Goal: Navigation & Orientation: Find specific page/section

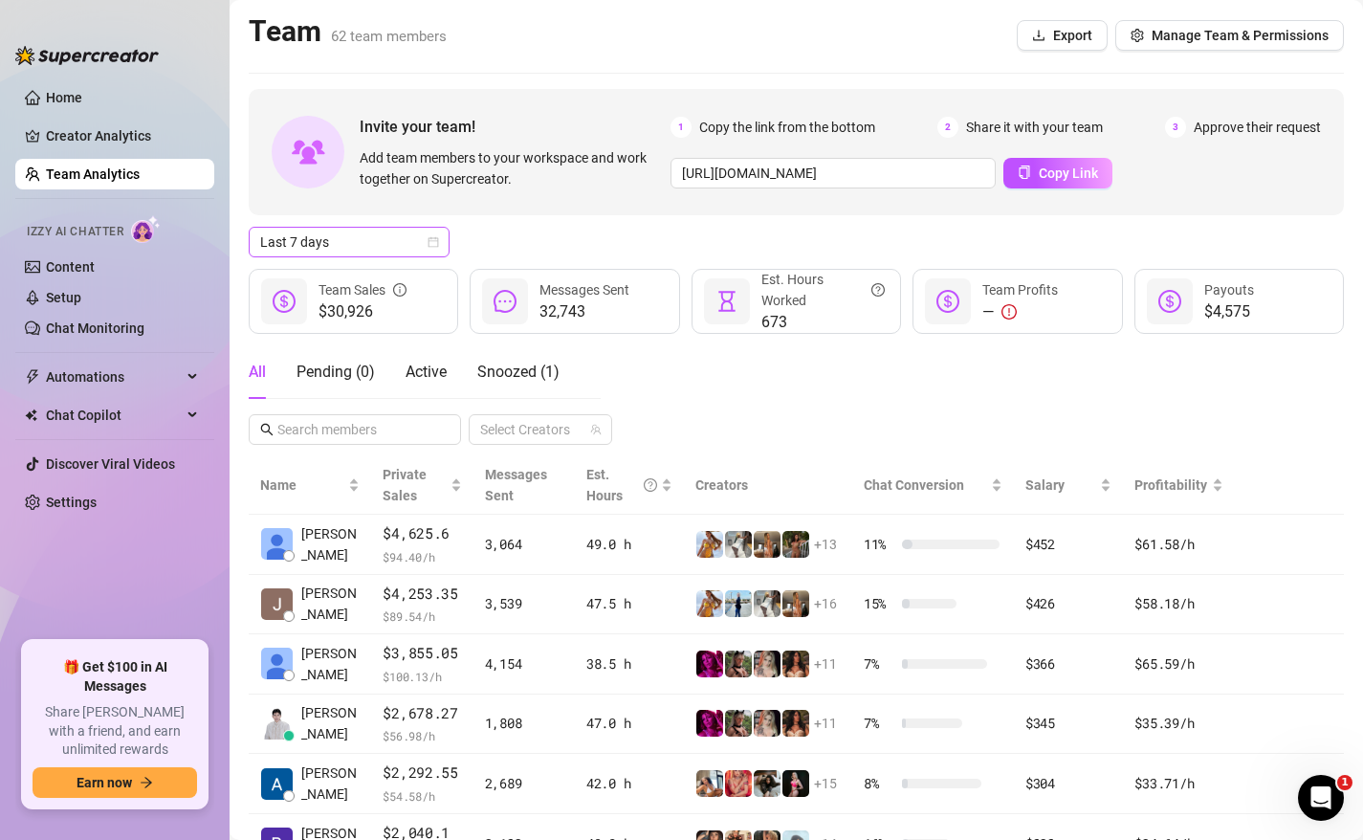
click at [433, 238] on icon "calendar" at bounding box center [433, 241] width 11 height 11
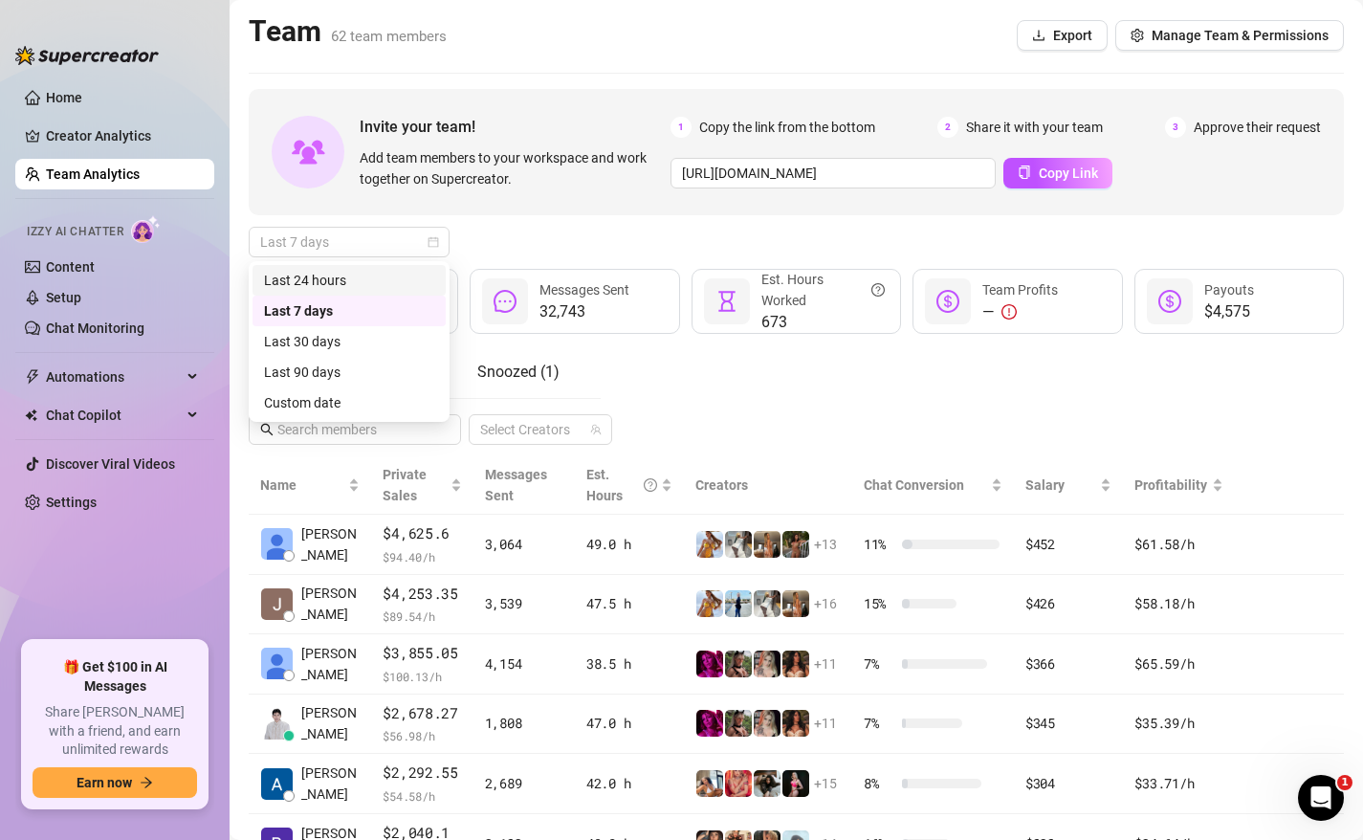
click at [348, 278] on div "Last 24 hours" at bounding box center [349, 280] width 170 height 21
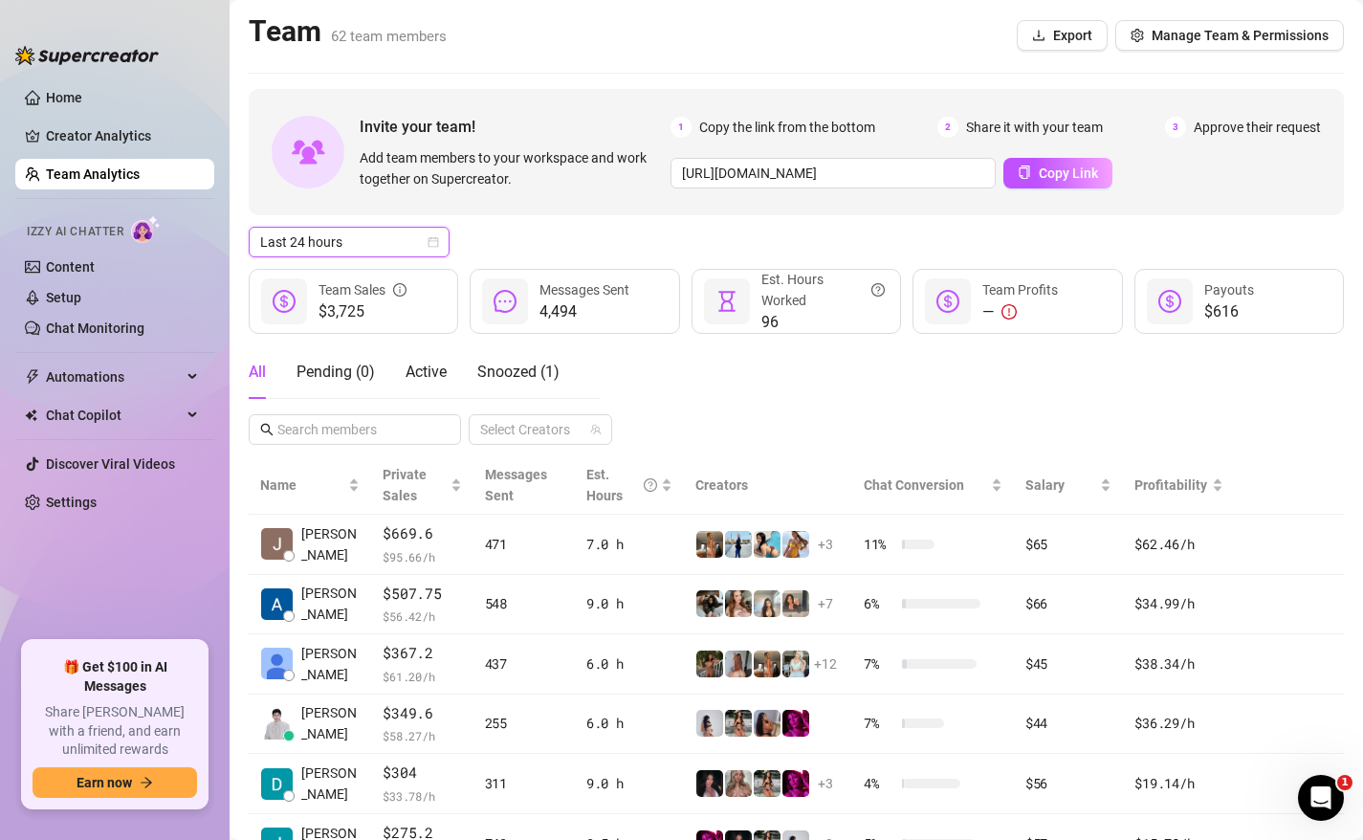
click at [759, 372] on div "All Pending ( 0 ) Active Snoozed ( 1 ) Select Creators" at bounding box center [796, 394] width 1095 height 99
click at [350, 236] on span "Last 24 hours" at bounding box center [349, 242] width 178 height 29
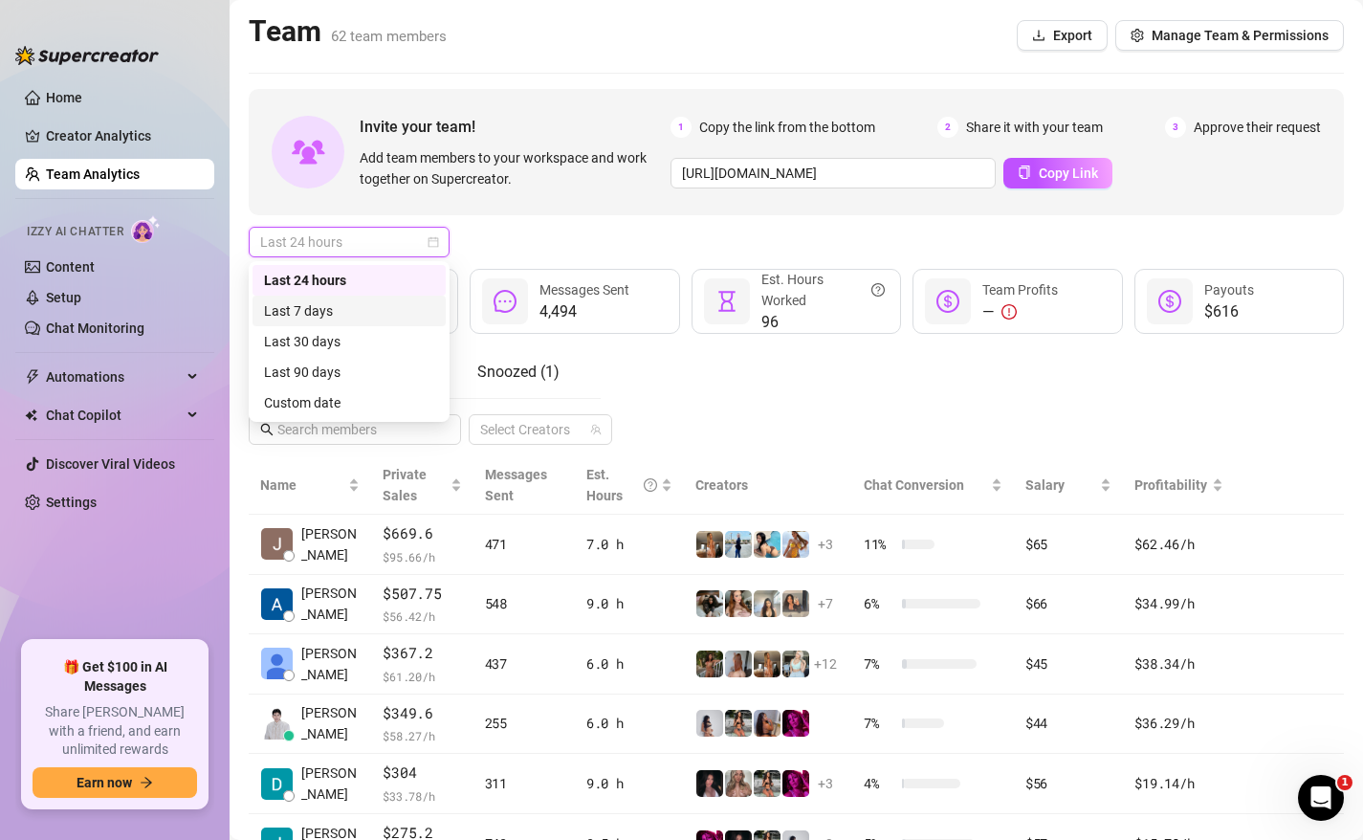
click at [321, 308] on div "Last 7 days" at bounding box center [349, 310] width 170 height 21
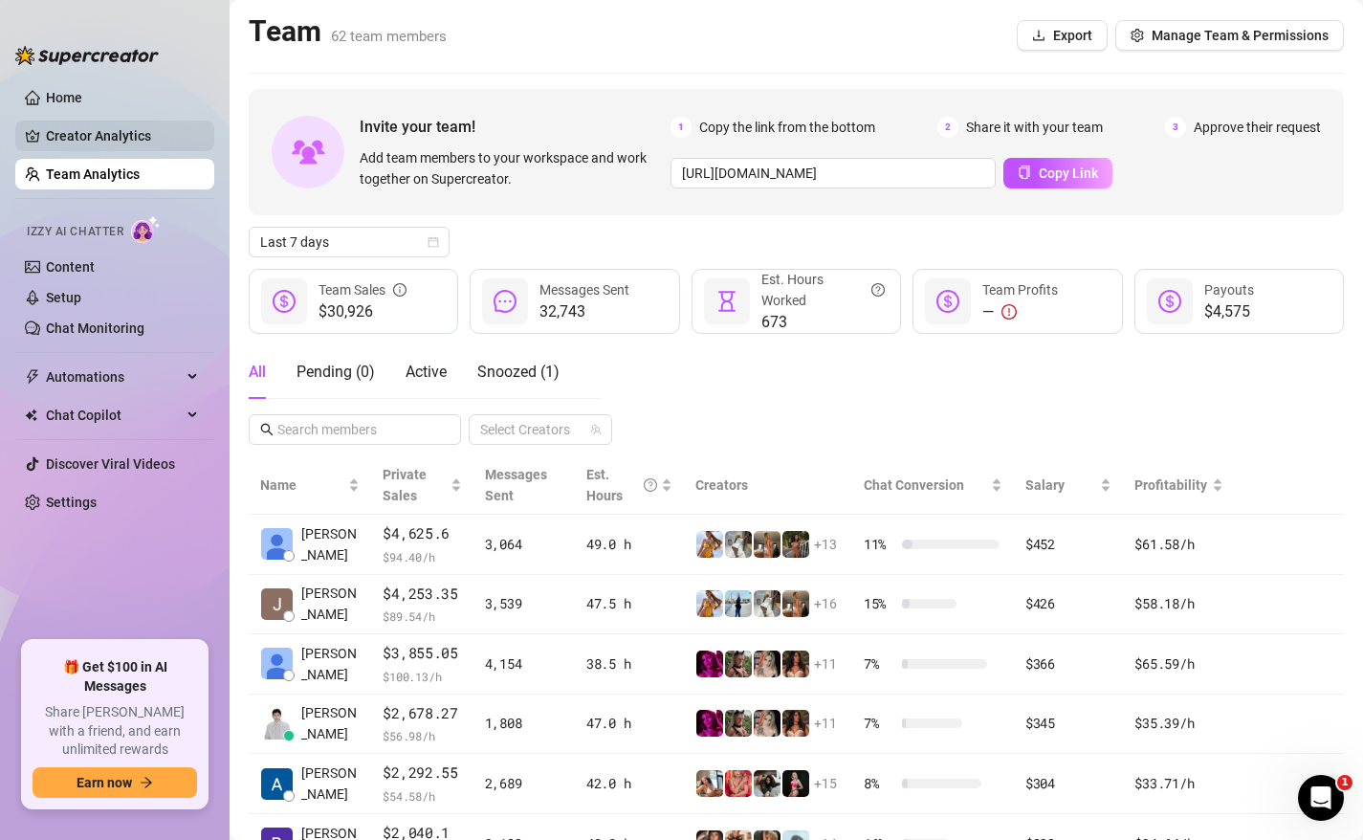
click at [113, 140] on link "Creator Analytics" at bounding box center [122, 136] width 153 height 31
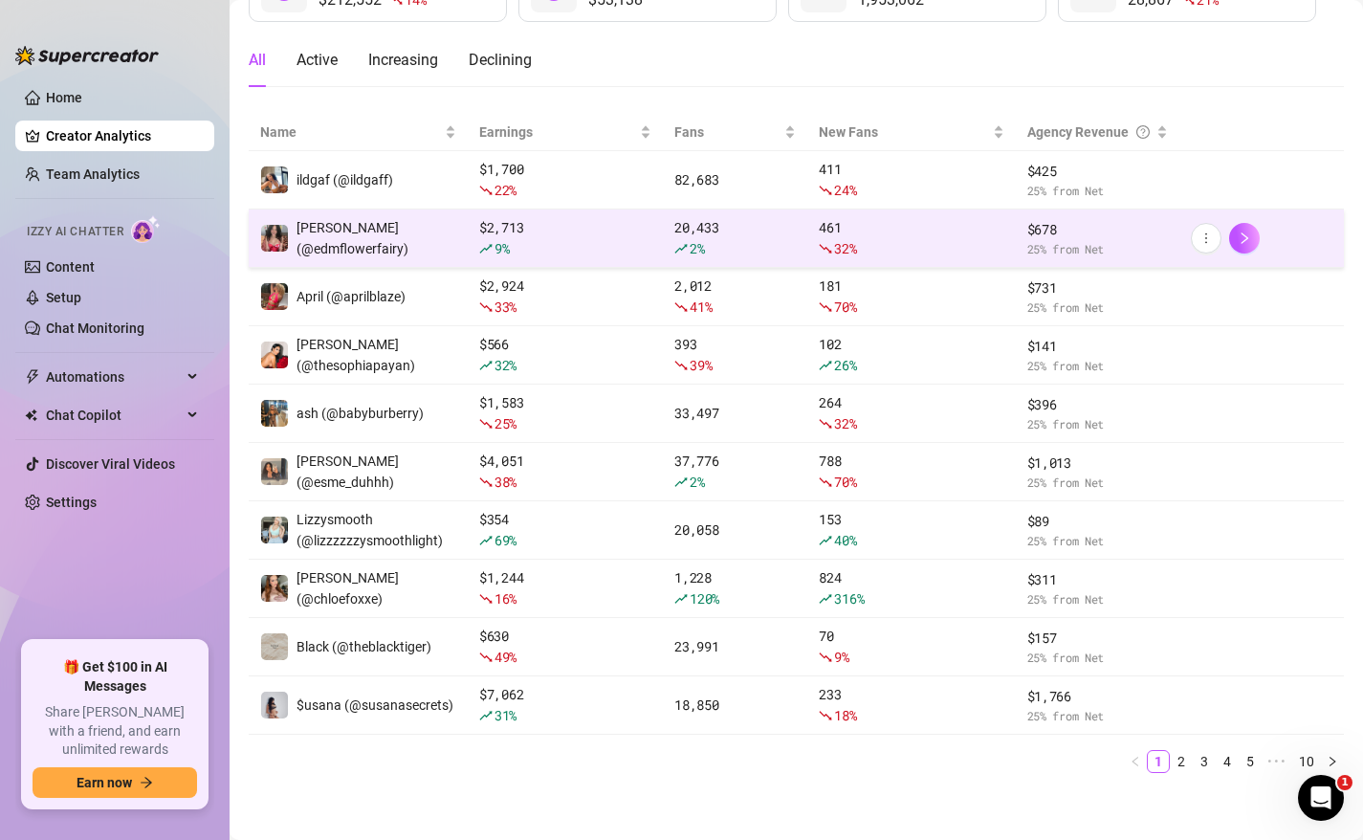
scroll to position [165, 0]
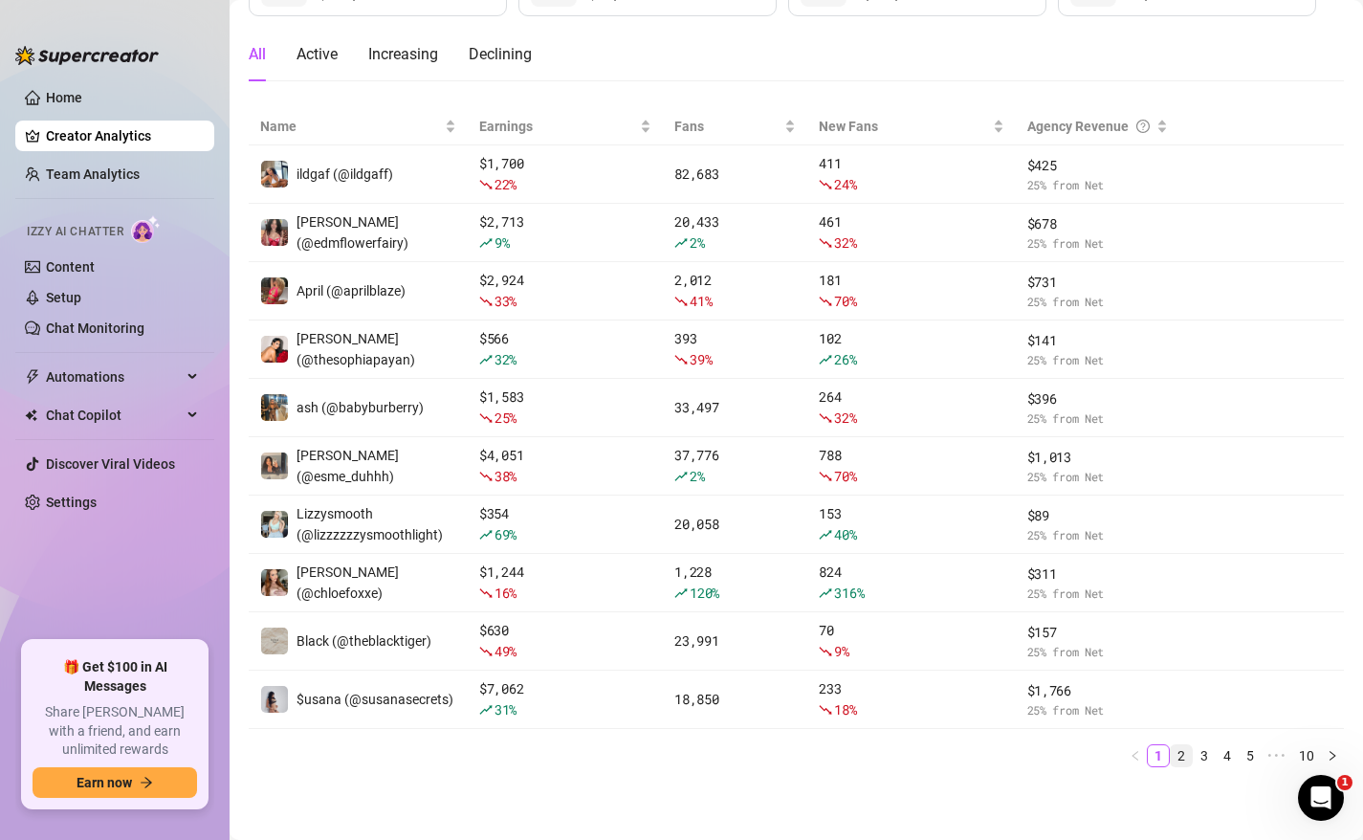
click at [1177, 756] on link "2" at bounding box center [1181, 755] width 21 height 21
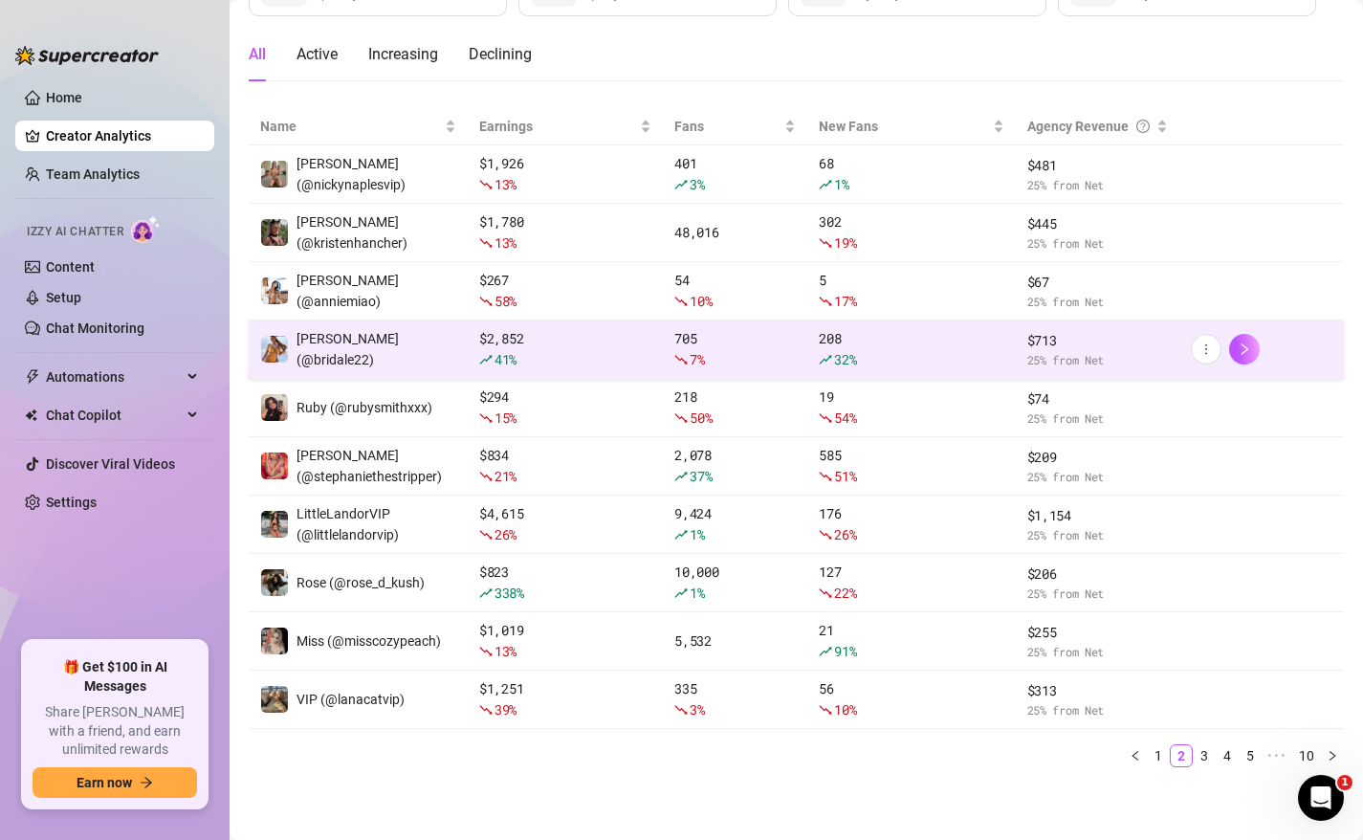
scroll to position [0, 0]
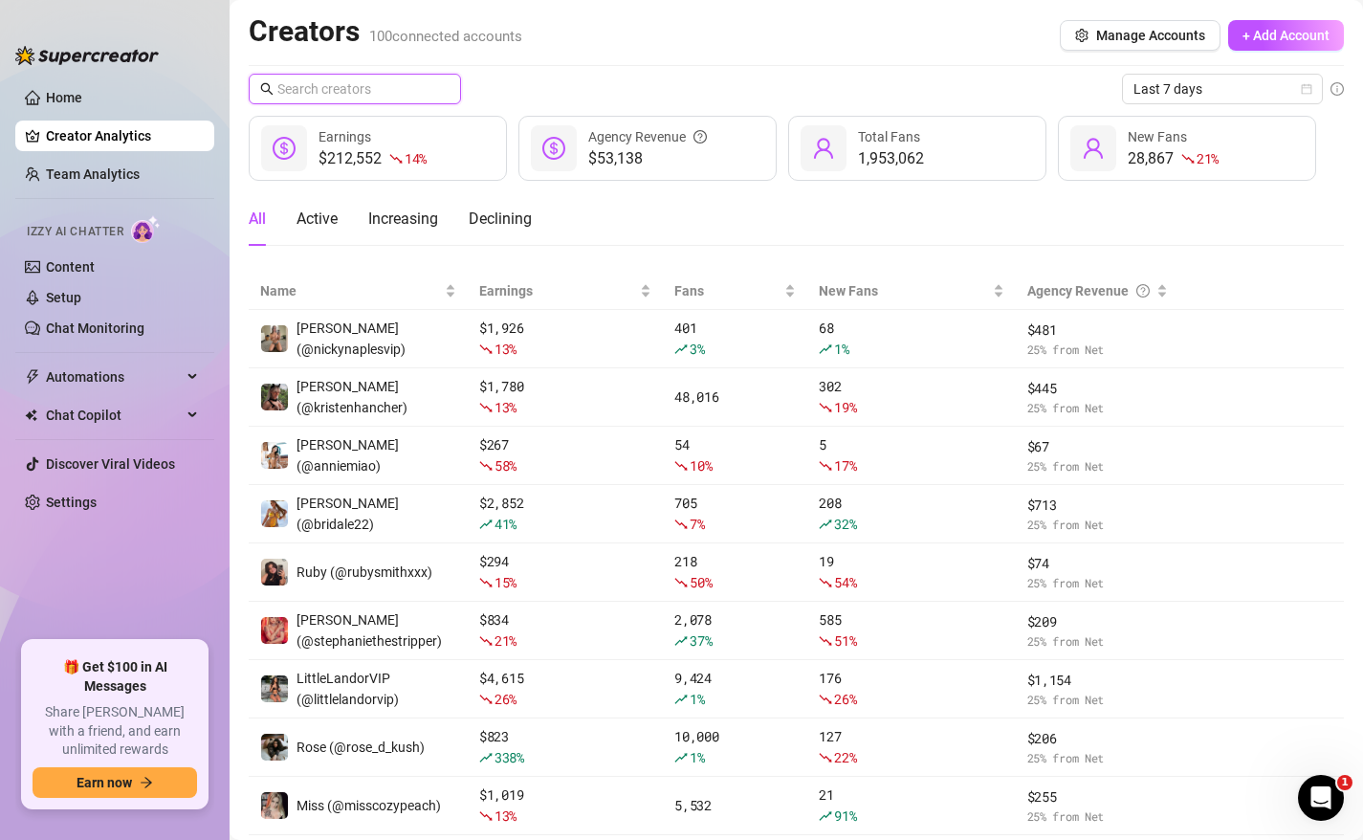
drag, startPoint x: 378, startPoint y: 82, endPoint x: 383, endPoint y: 70, distance: 13.3
click at [378, 82] on input "text" at bounding box center [355, 88] width 157 height 21
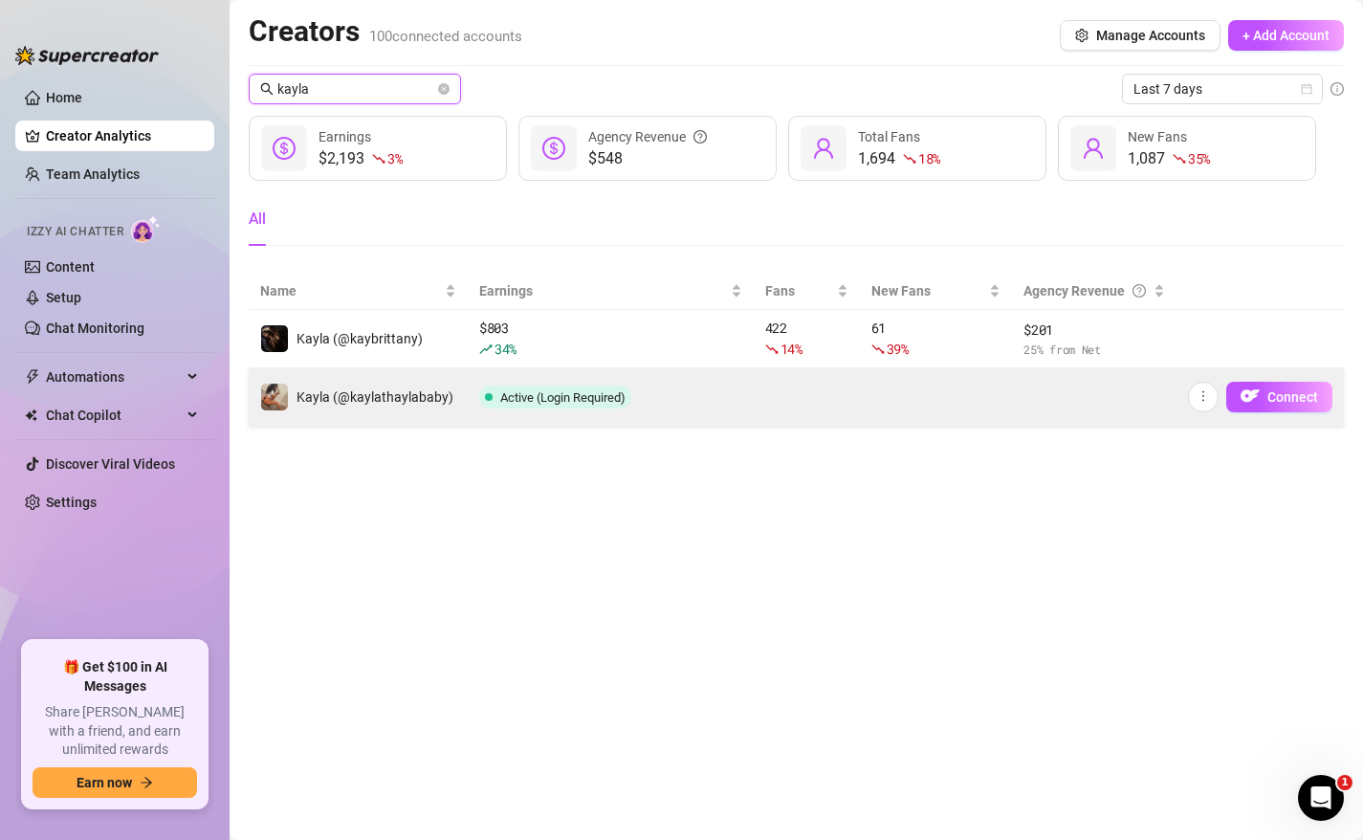
type input "kayla"
click at [415, 407] on div "Kayla (@kaylathaylababy)" at bounding box center [375, 396] width 157 height 21
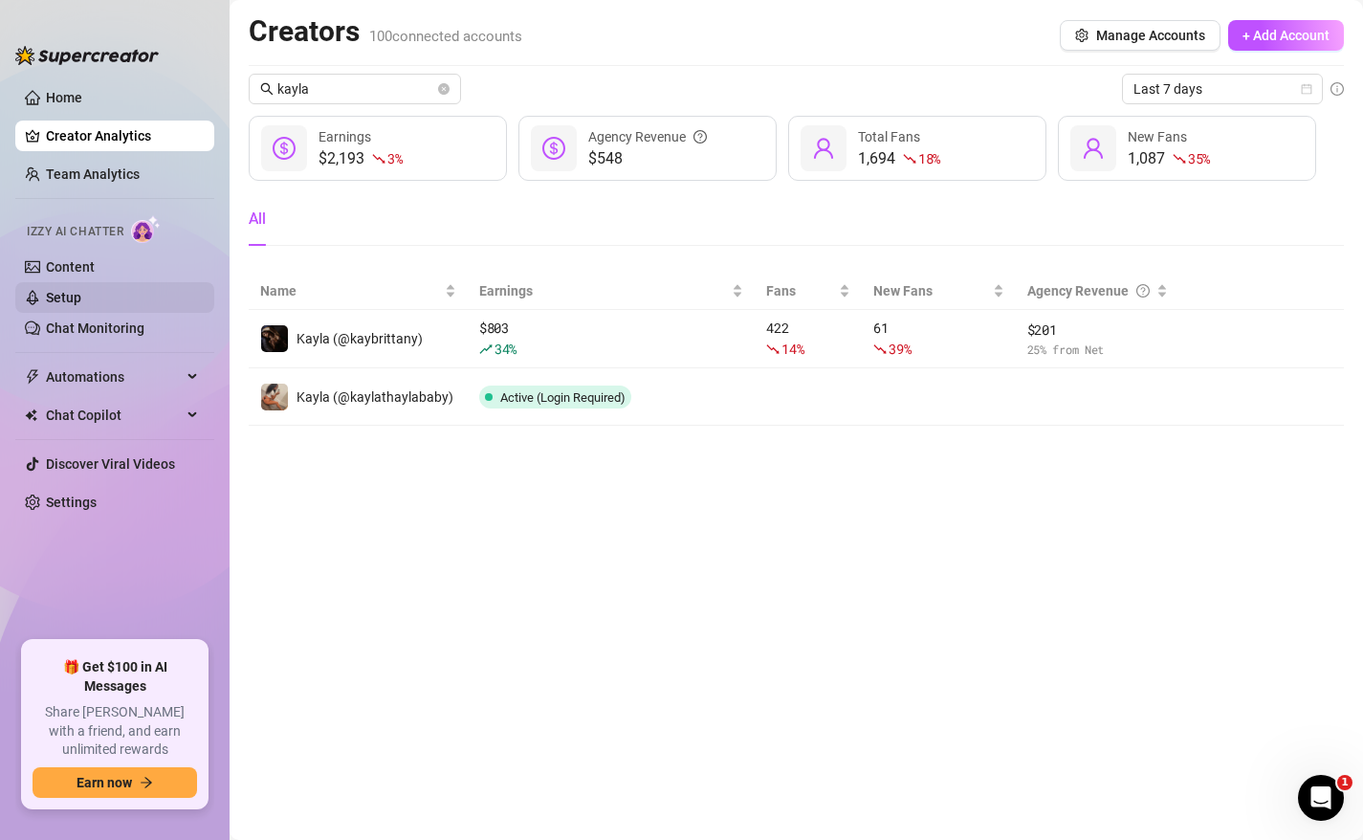
click at [81, 298] on link "Setup" at bounding box center [63, 297] width 35 height 15
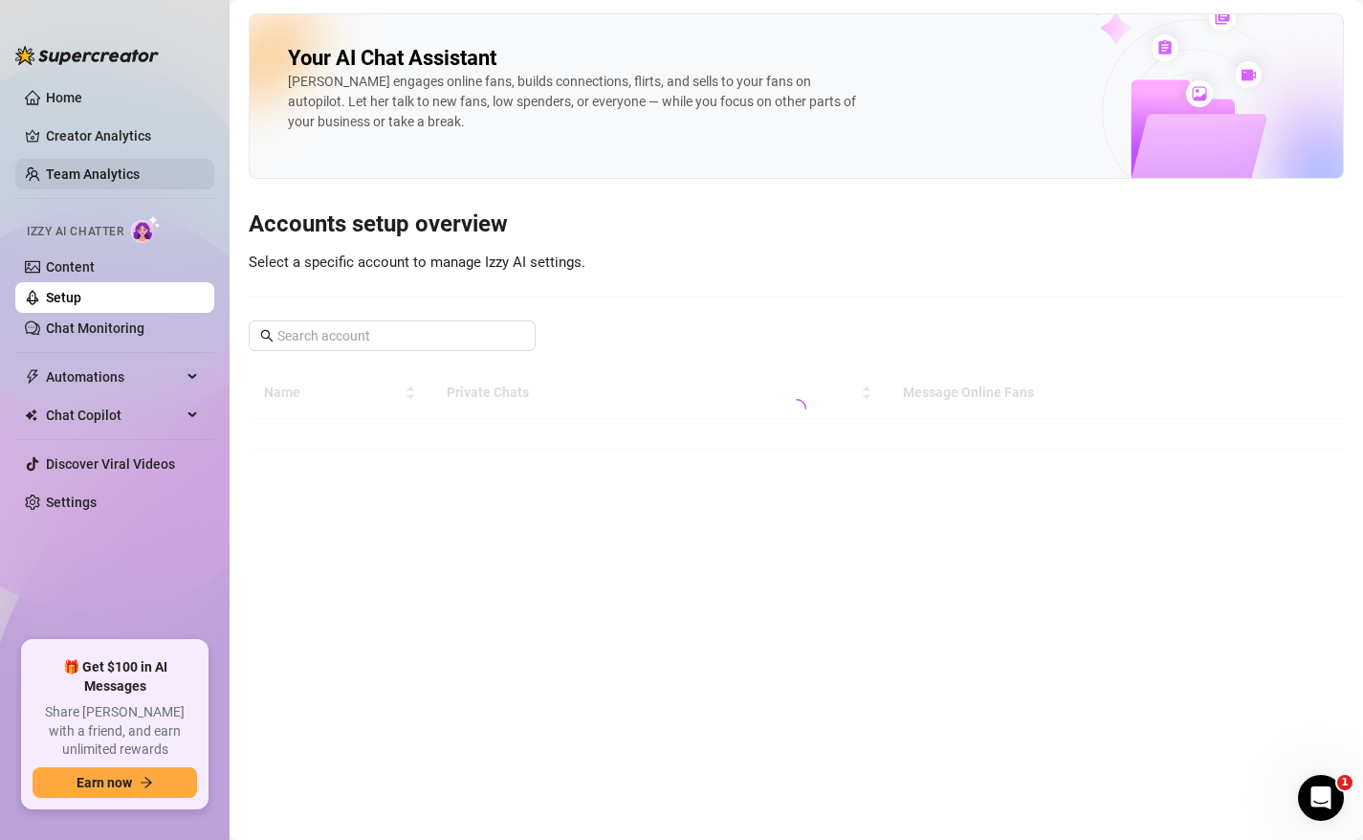
click at [114, 166] on link "Team Analytics" at bounding box center [93, 173] width 94 height 15
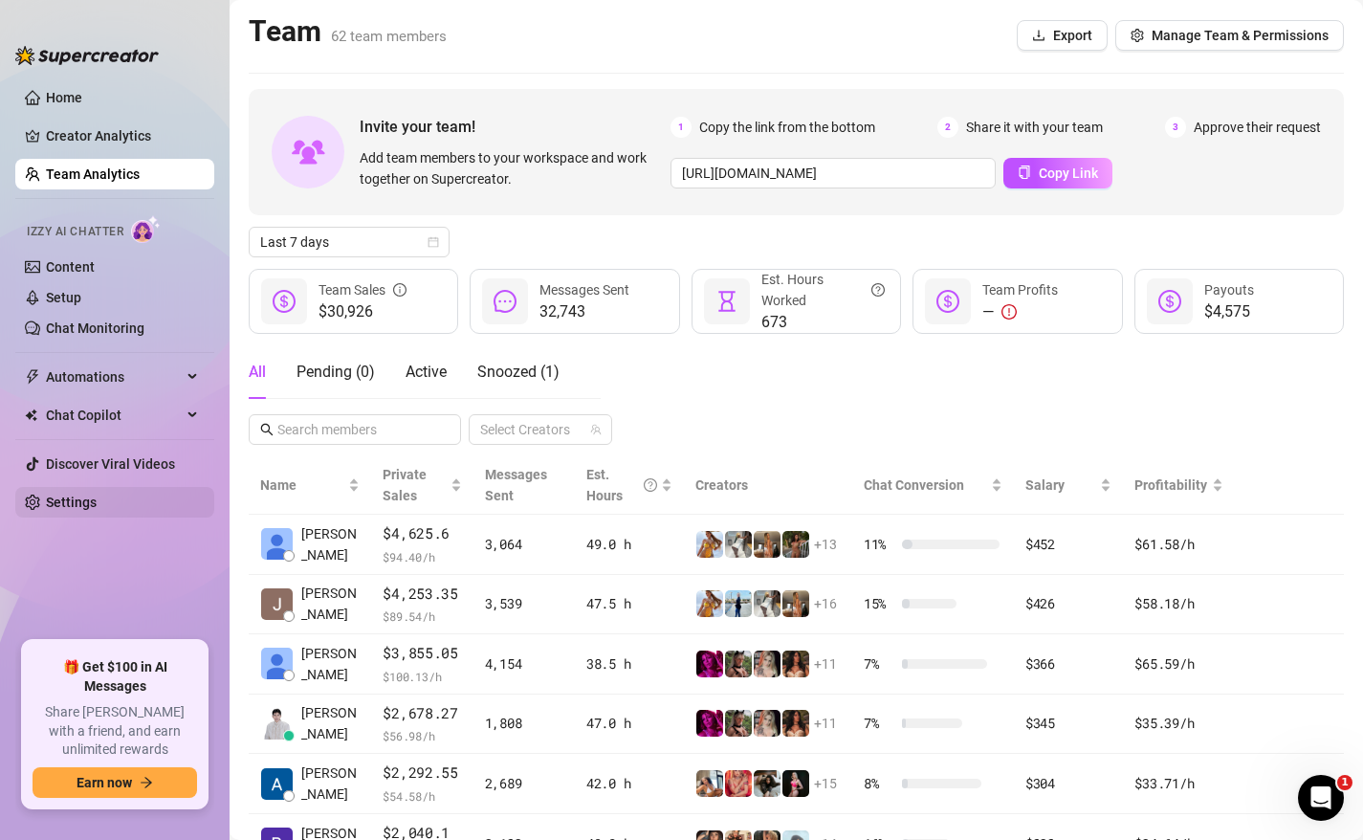
click at [84, 495] on link "Settings" at bounding box center [71, 502] width 51 height 15
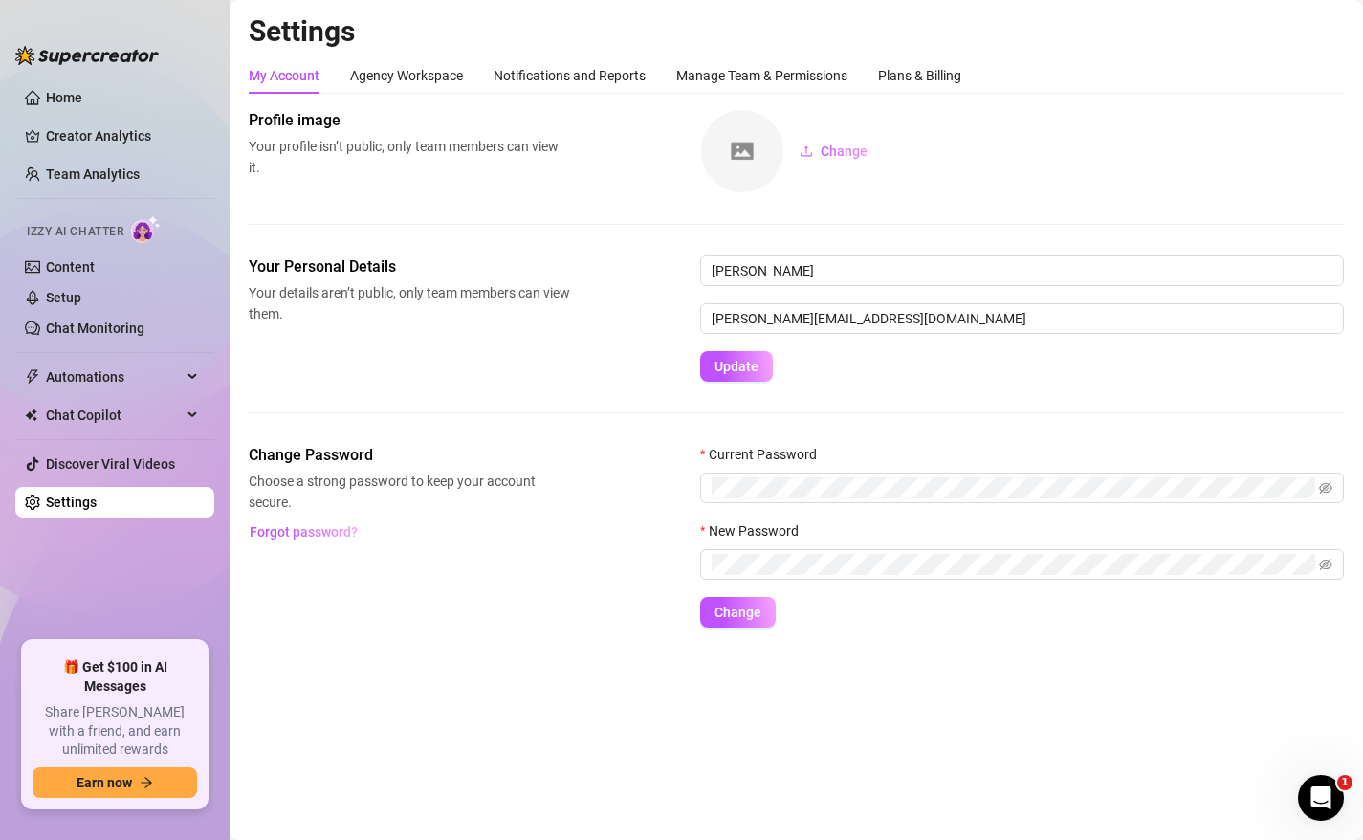
click at [165, 396] on ul "Home Creator Analytics Team Analytics Izzy AI Chatter Content Setup Chat Monito…" at bounding box center [114, 354] width 199 height 559
click at [147, 427] on span "Chat Copilot" at bounding box center [114, 415] width 136 height 31
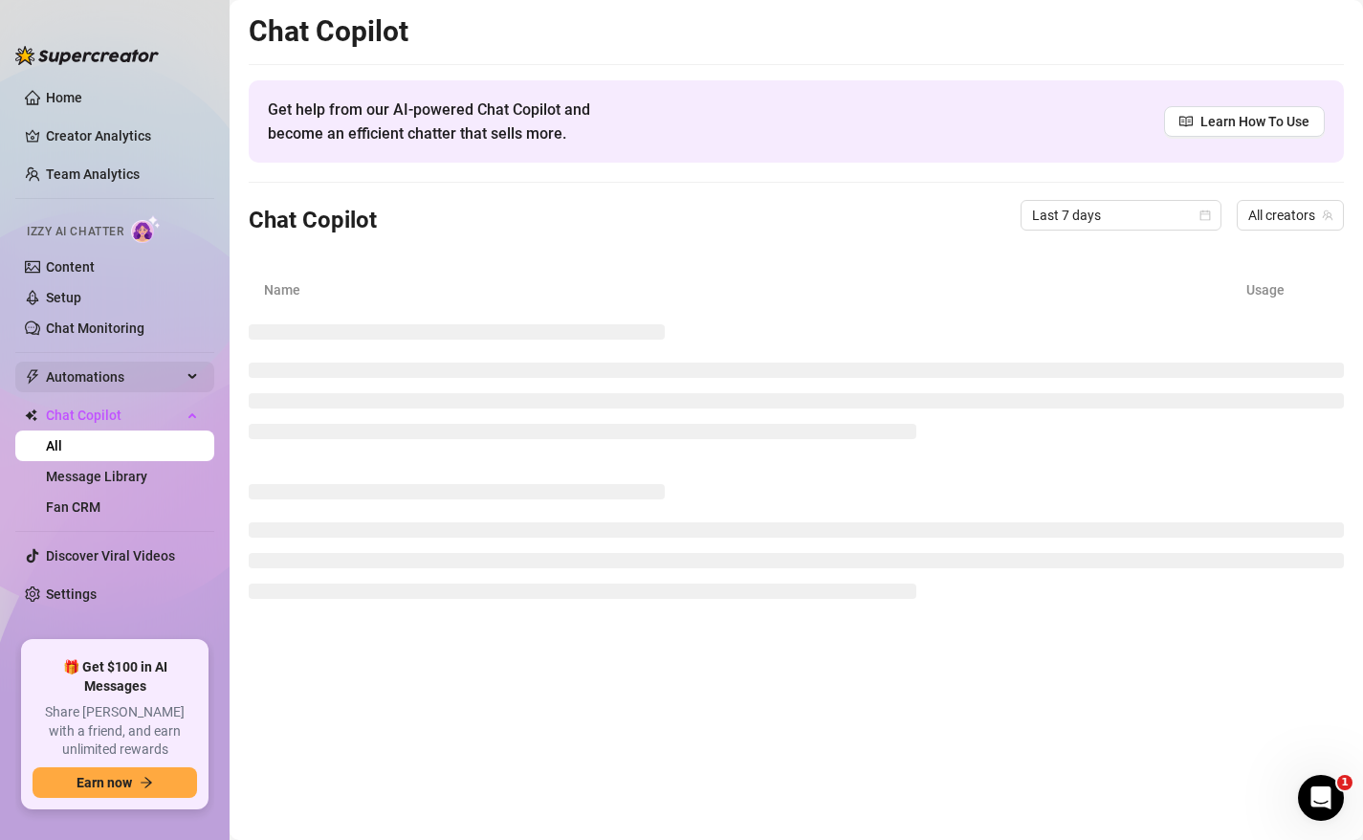
click at [126, 373] on span "Automations" at bounding box center [114, 377] width 136 height 31
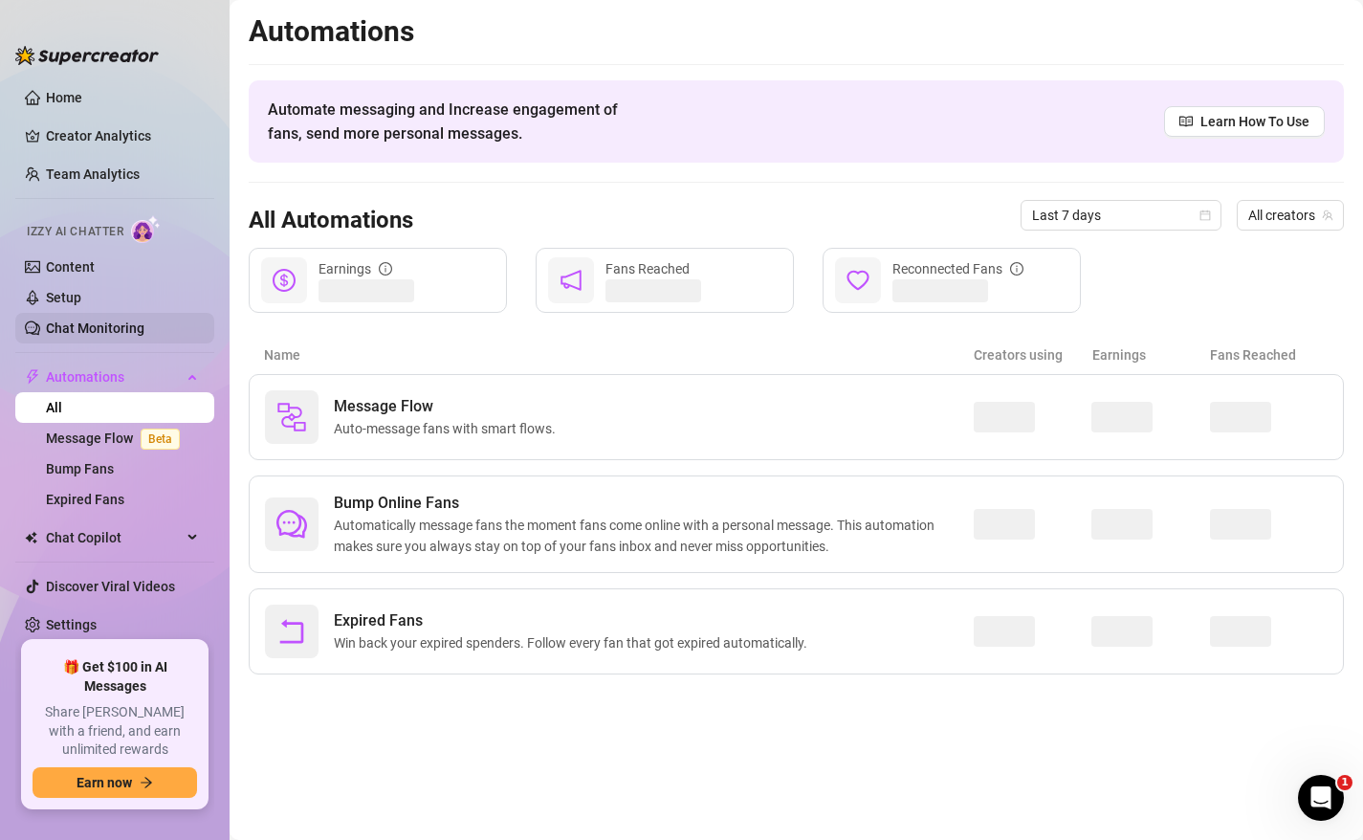
click at [88, 330] on link "Chat Monitoring" at bounding box center [95, 327] width 99 height 15
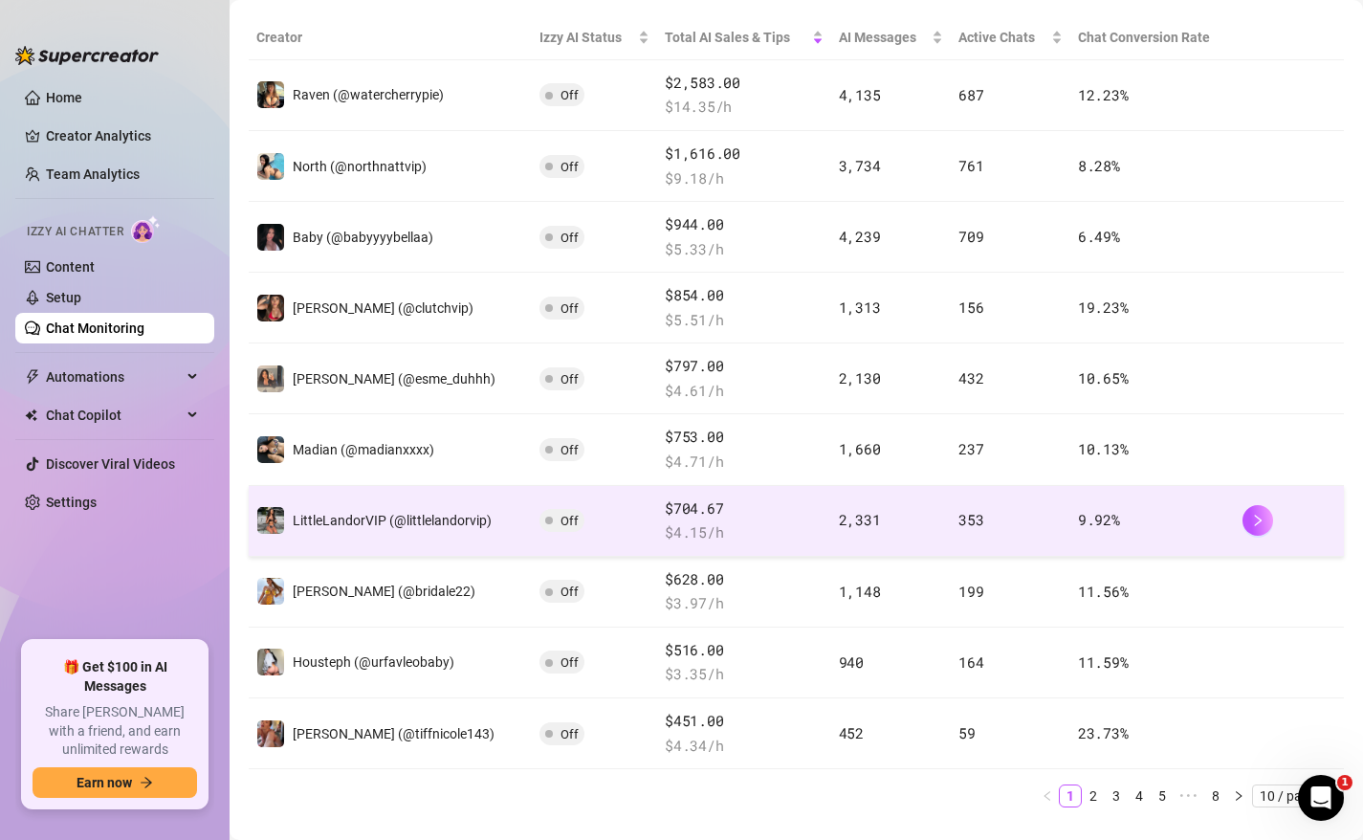
scroll to position [370, 0]
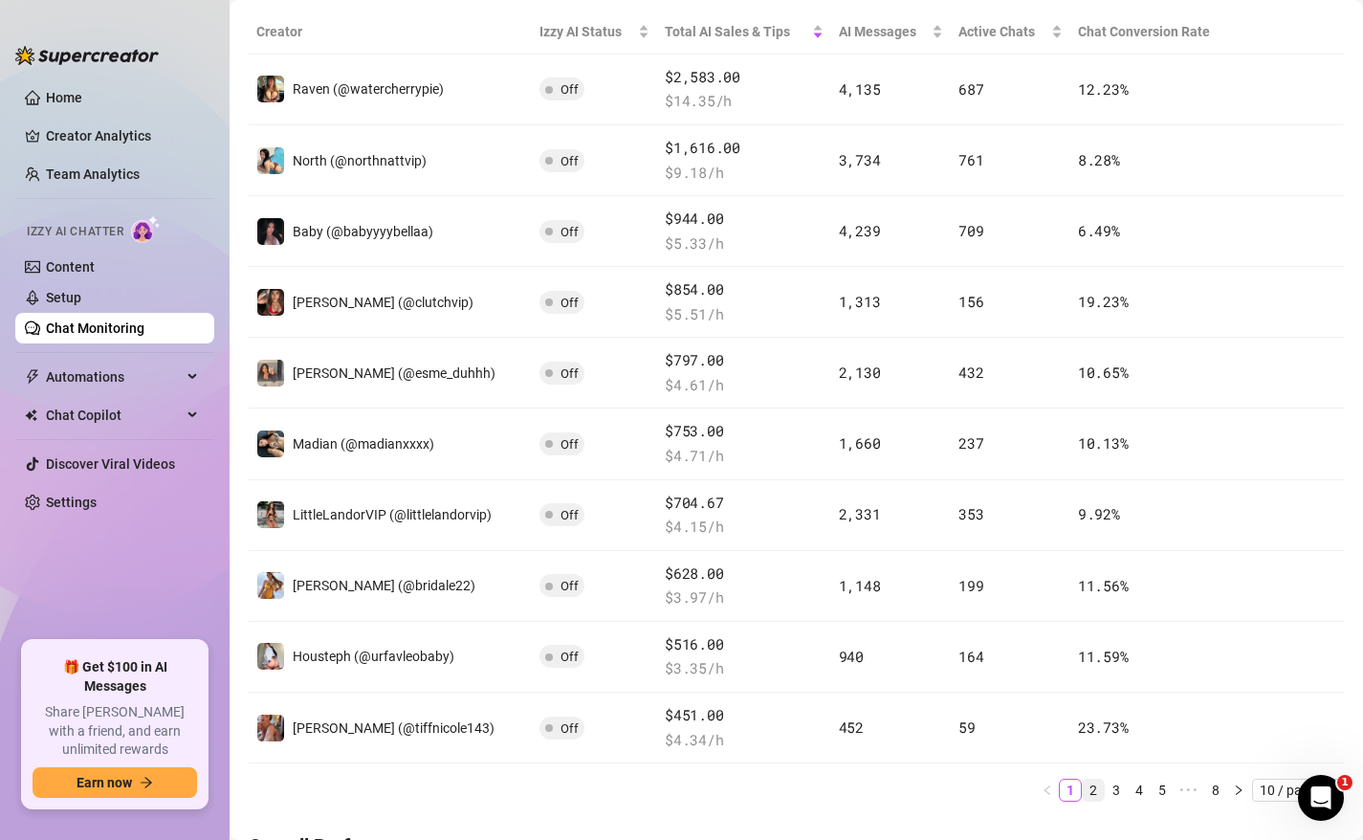
click at [1092, 789] on link "2" at bounding box center [1093, 790] width 21 height 21
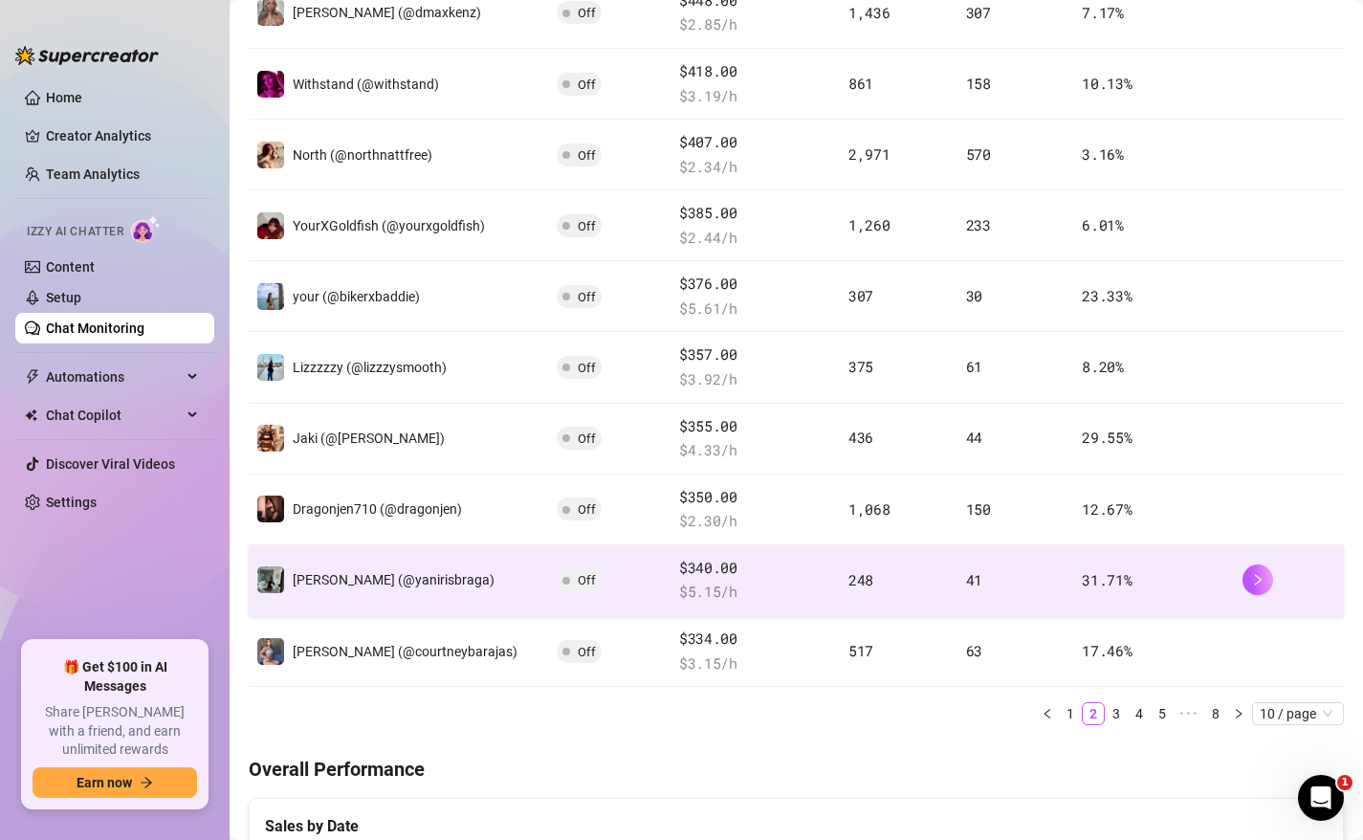
scroll to position [449, 0]
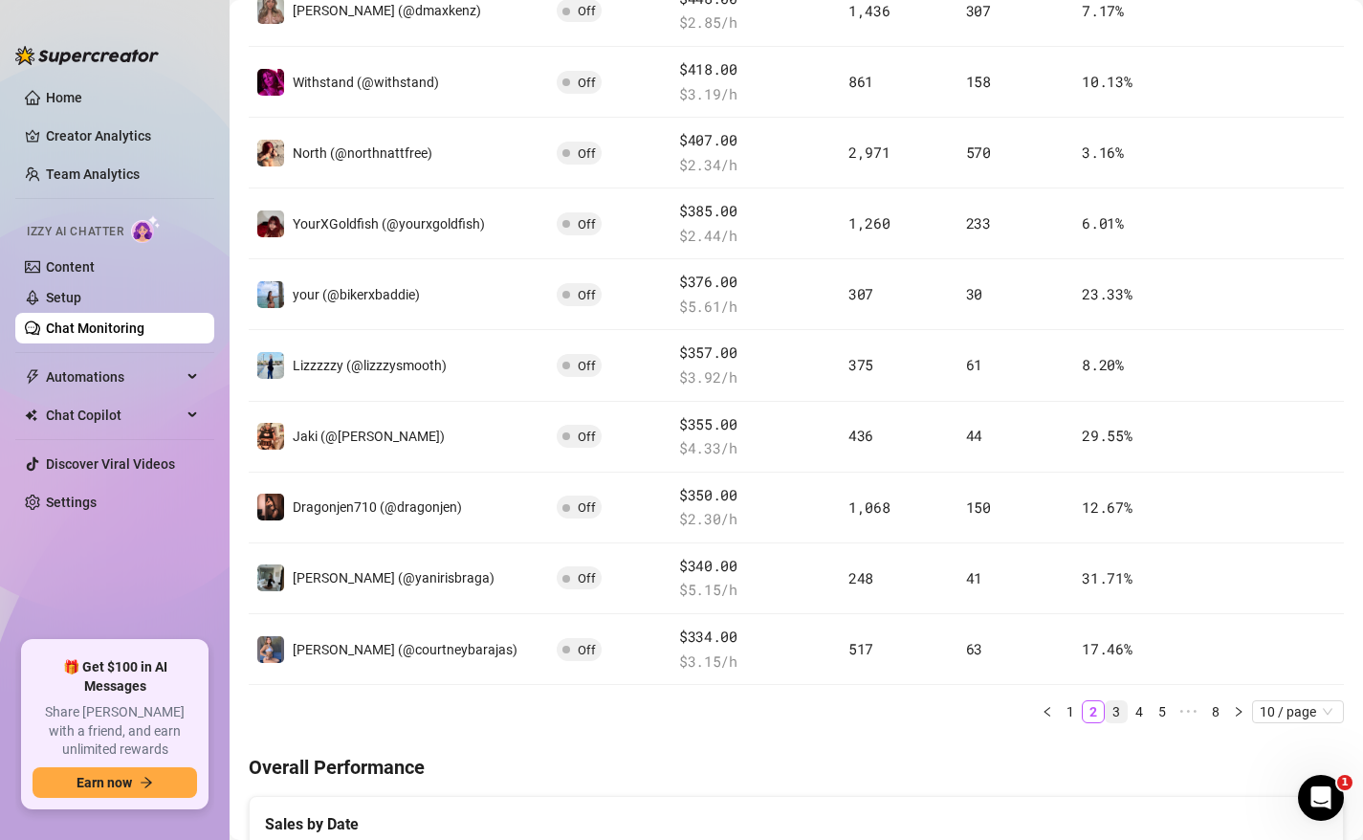
click at [1124, 713] on link "3" at bounding box center [1116, 711] width 21 height 21
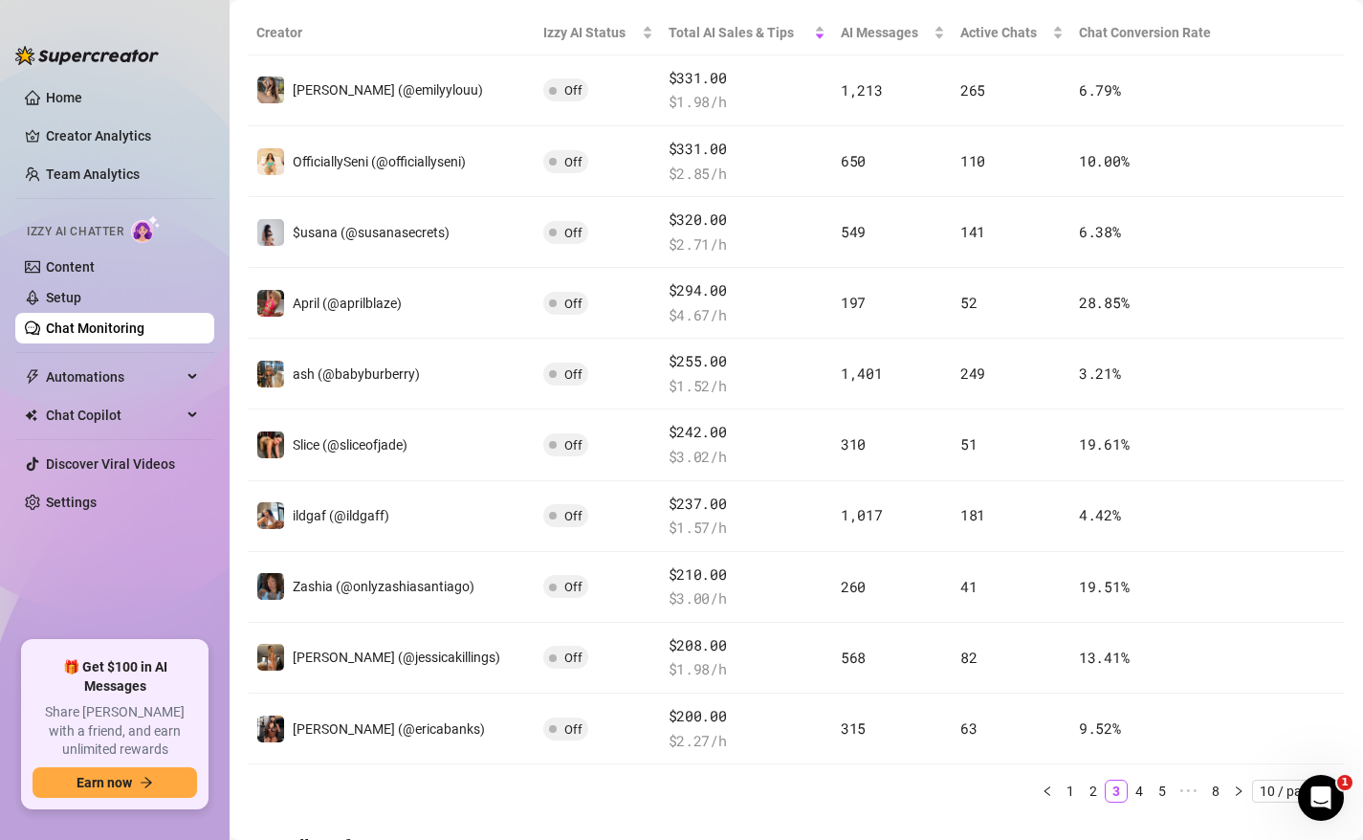
scroll to position [360, 0]
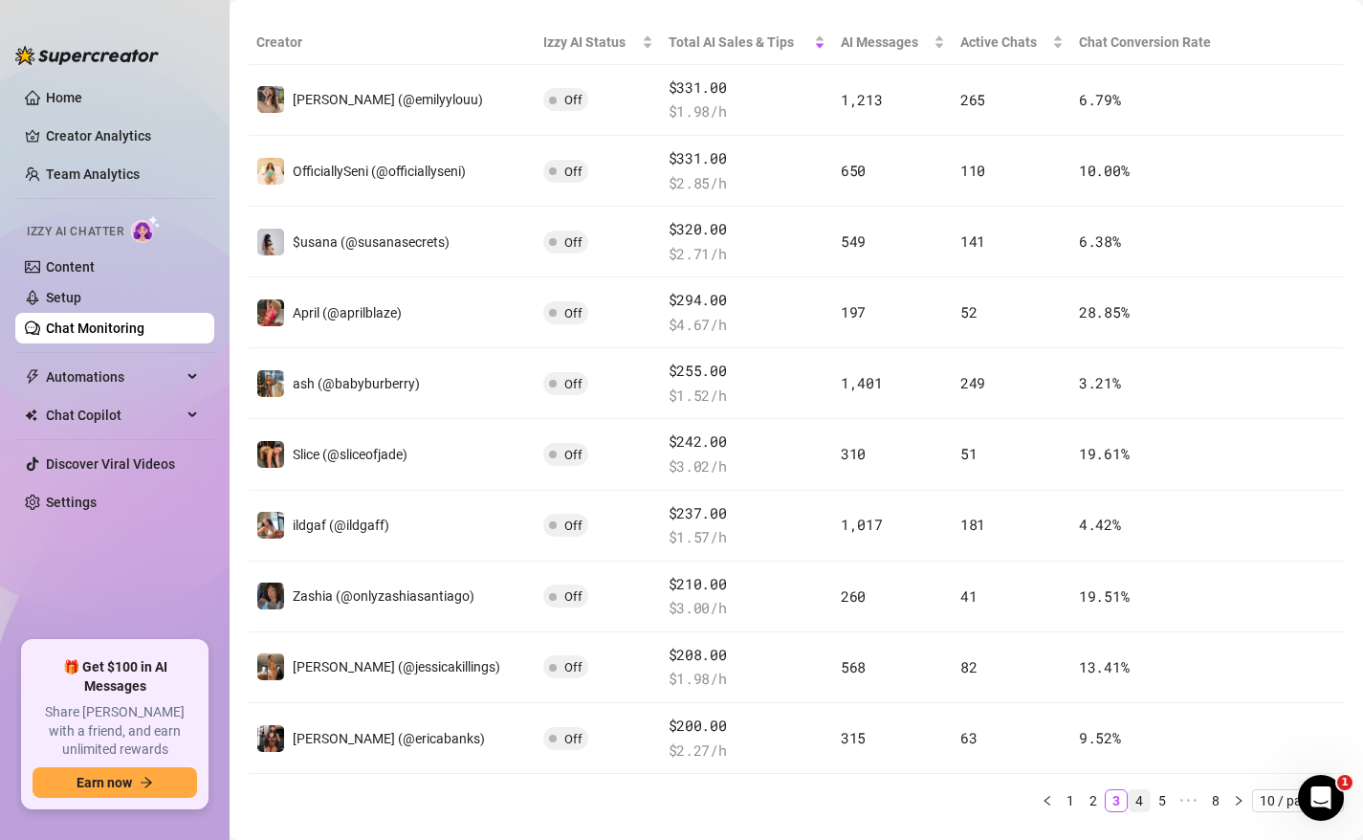
click at [1143, 796] on link "4" at bounding box center [1139, 800] width 21 height 21
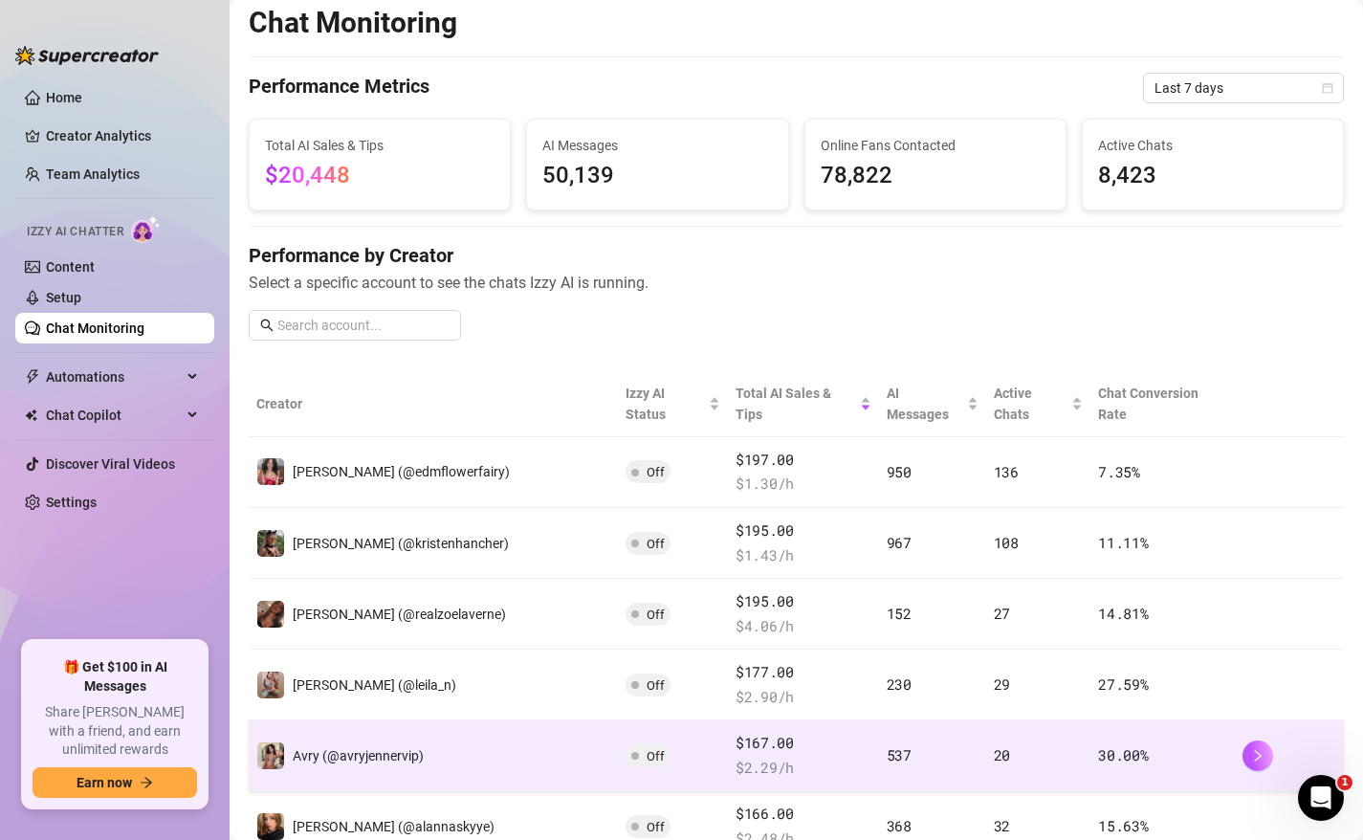
scroll to position [0, 0]
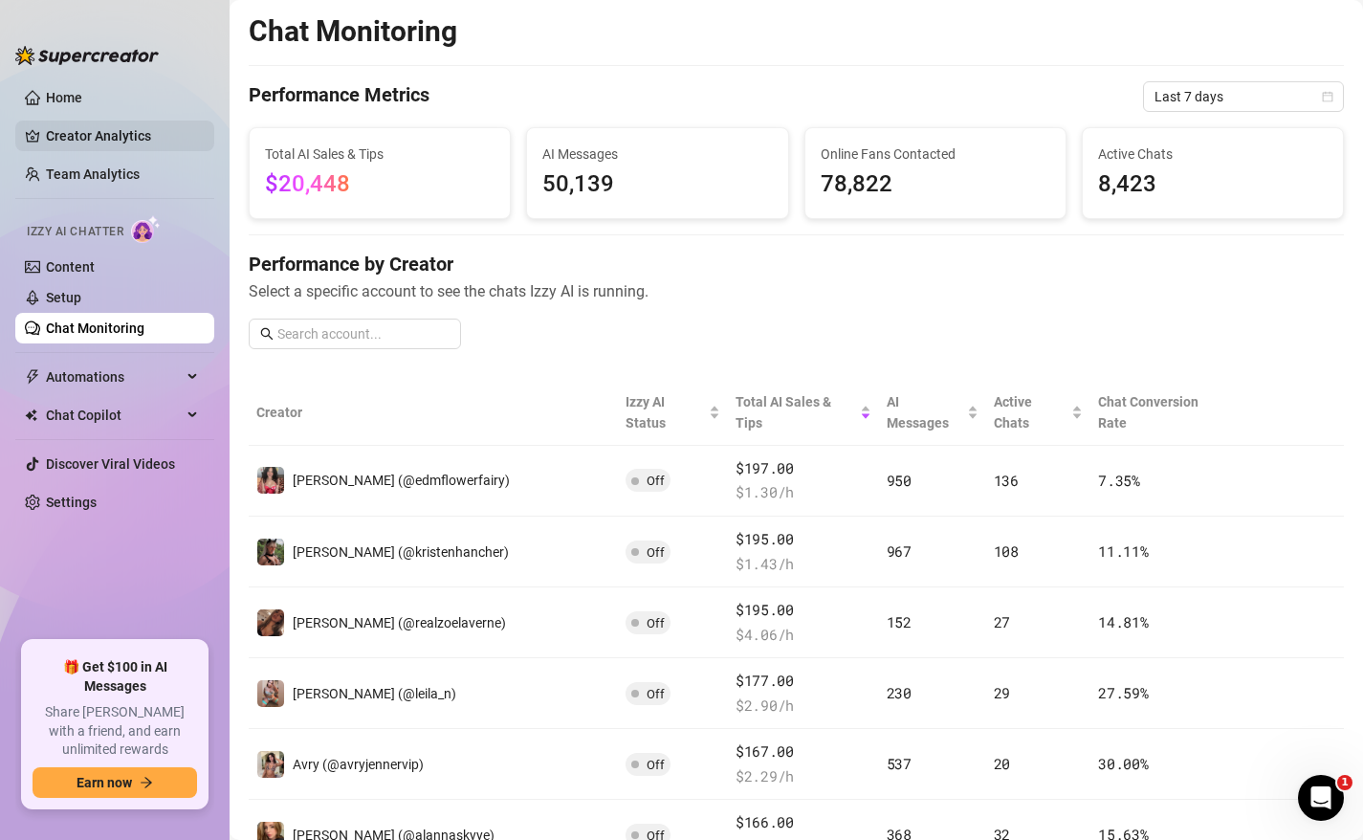
click at [67, 140] on link "Creator Analytics" at bounding box center [122, 136] width 153 height 31
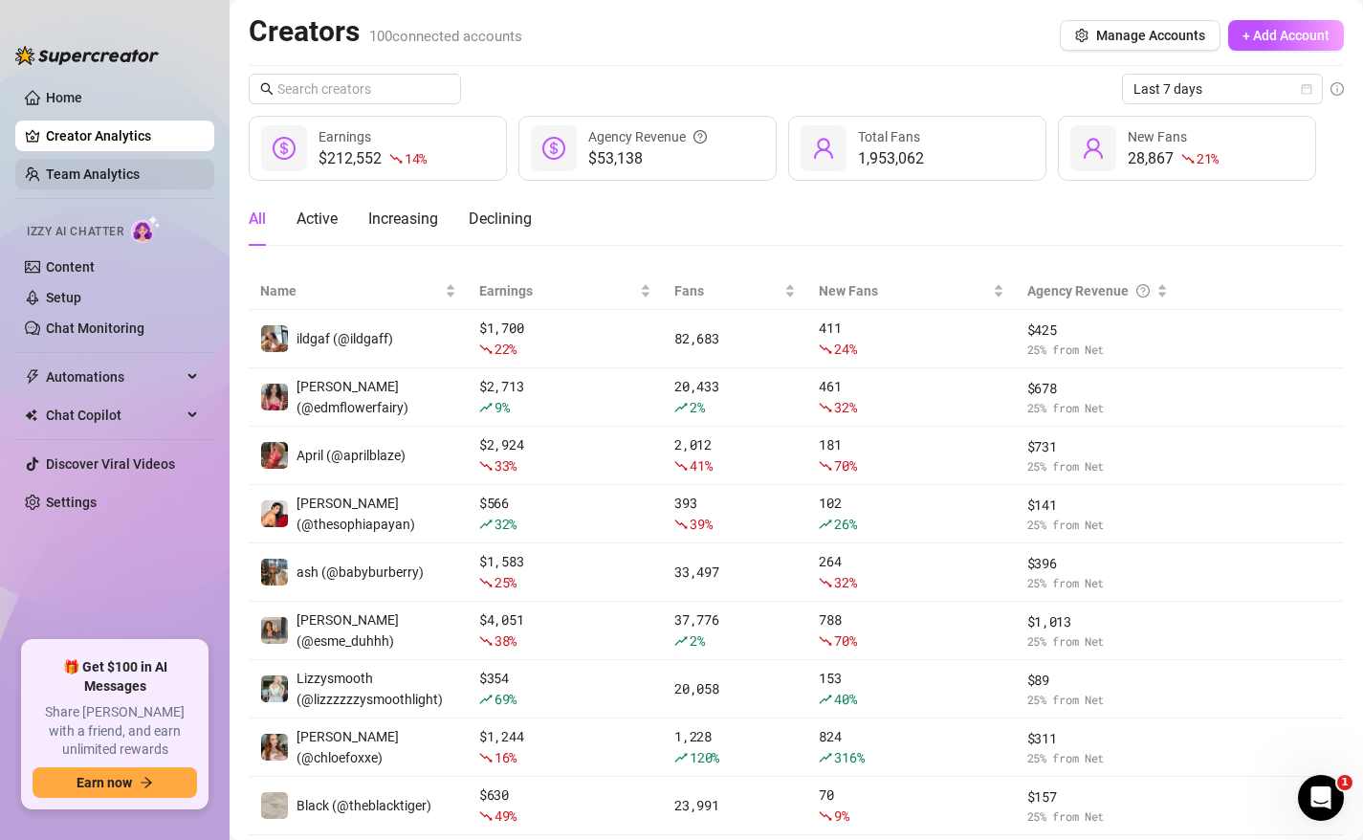
click at [100, 166] on link "Team Analytics" at bounding box center [93, 173] width 94 height 15
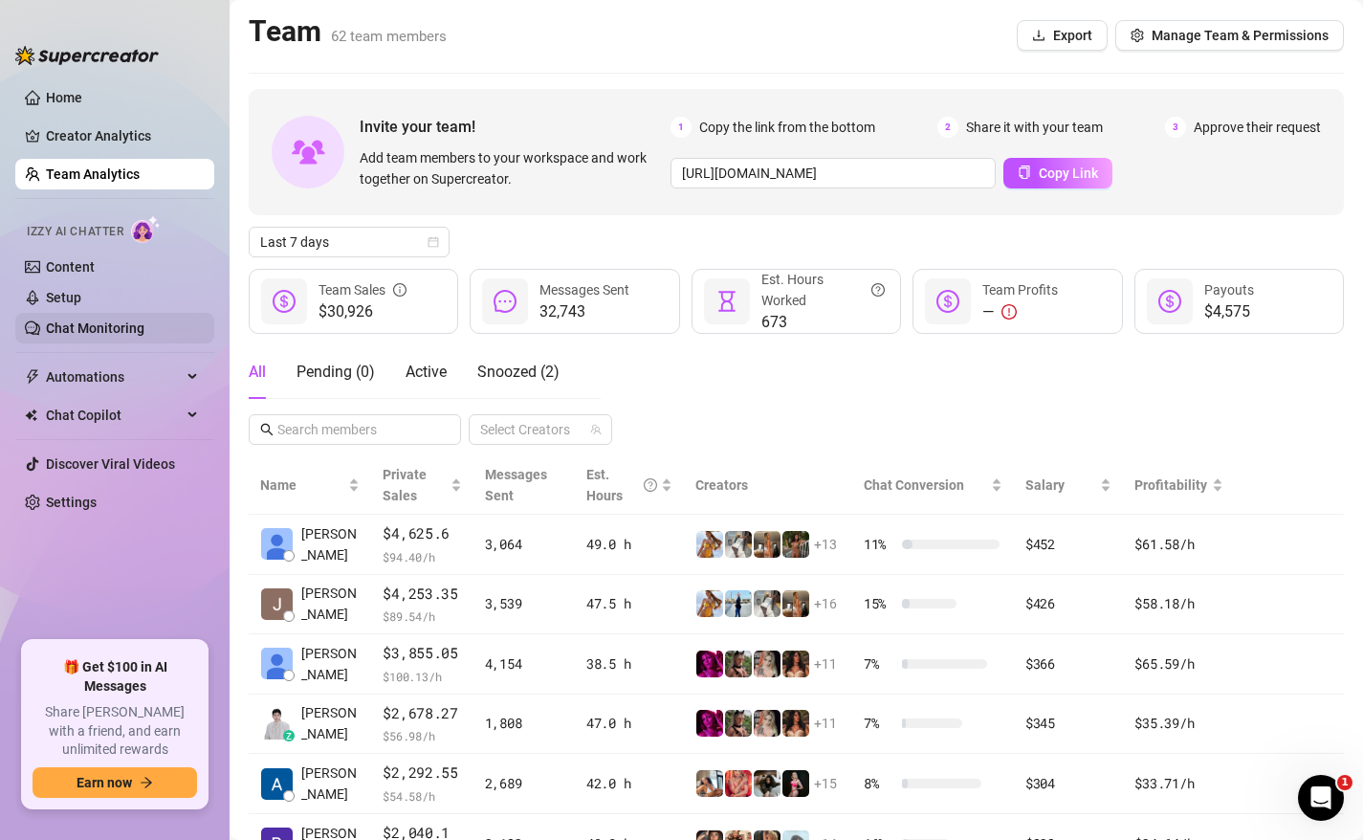
click at [75, 330] on link "Chat Monitoring" at bounding box center [95, 327] width 99 height 15
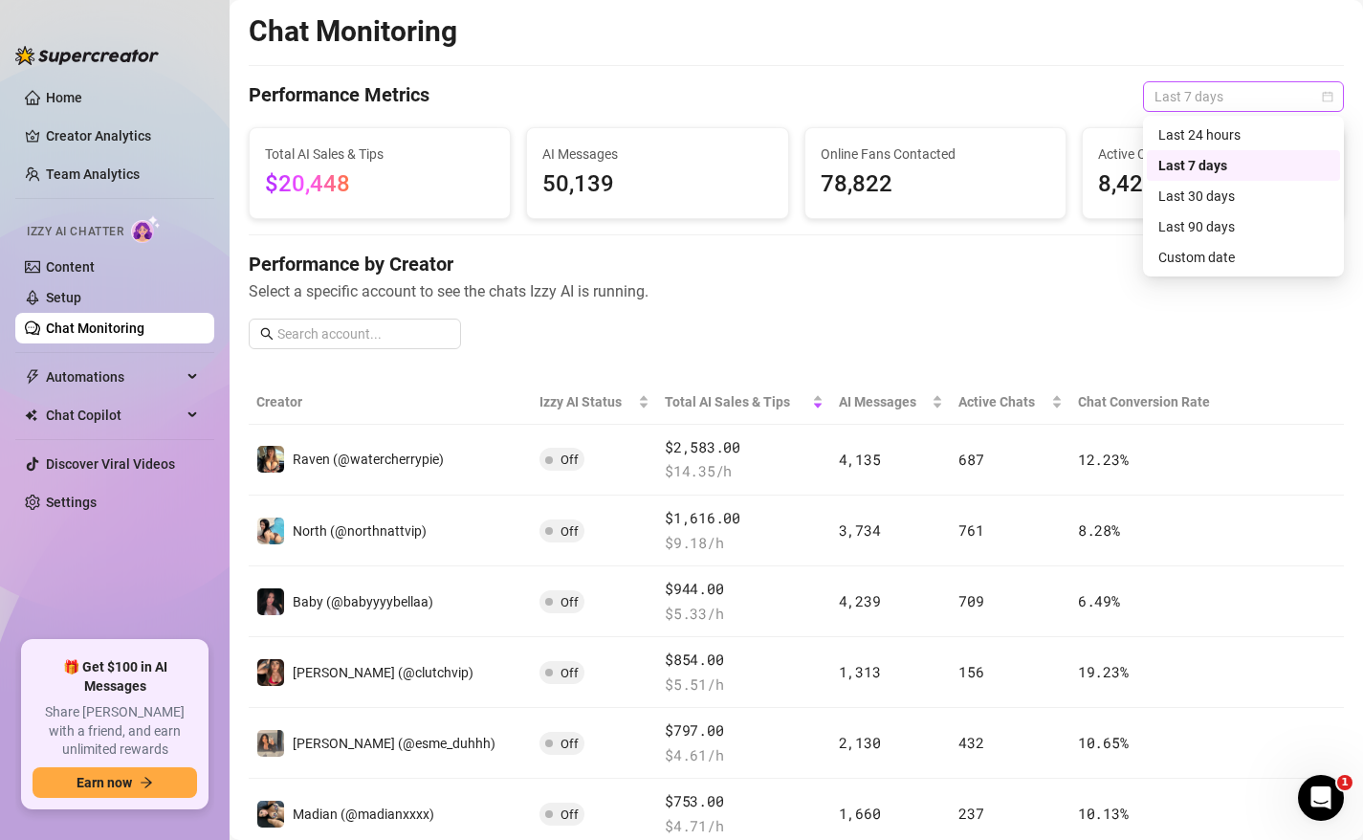
click at [1199, 99] on span "Last 7 days" at bounding box center [1244, 96] width 178 height 29
click at [1176, 135] on div "Last 24 hours" at bounding box center [1243, 134] width 170 height 21
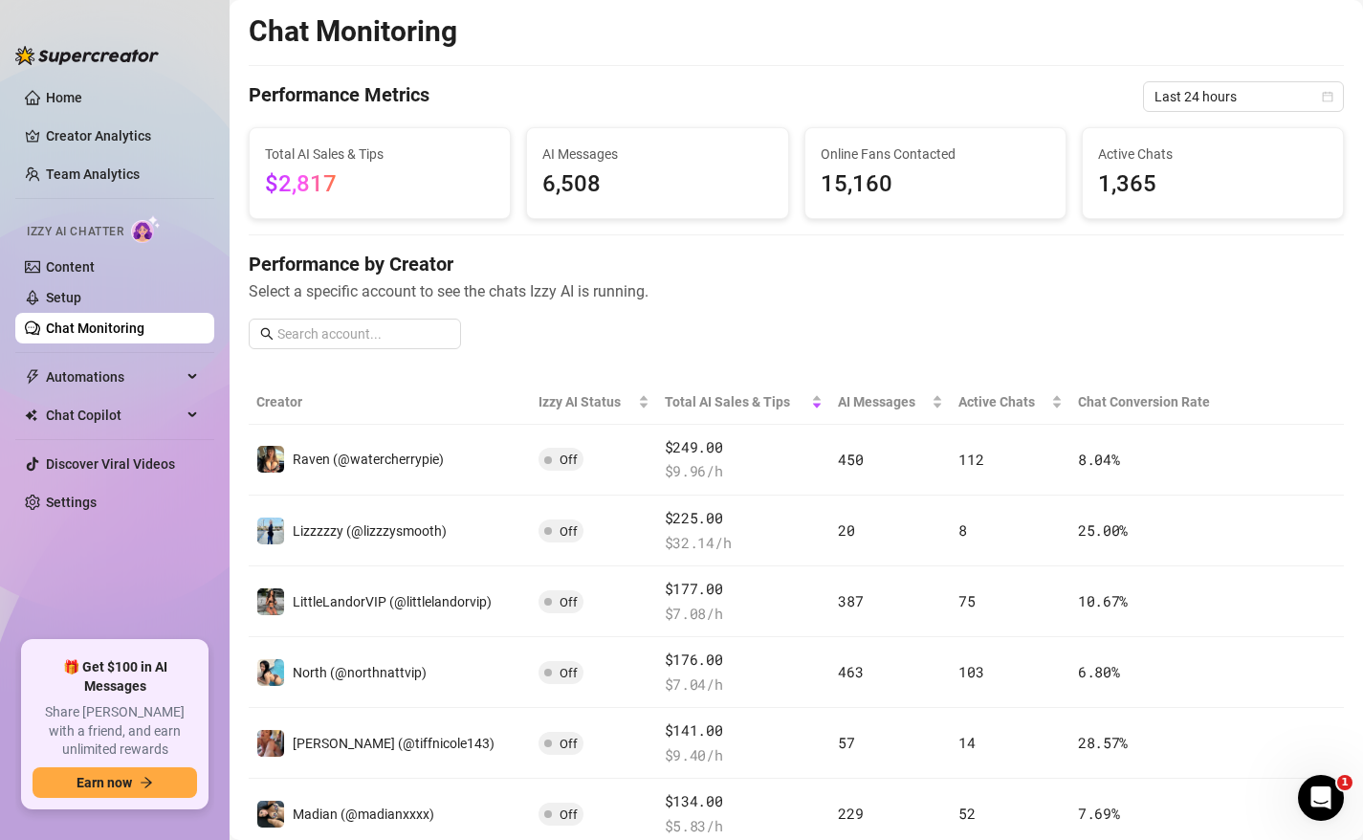
click at [871, 257] on h4 "Performance by Creator" at bounding box center [796, 264] width 1095 height 27
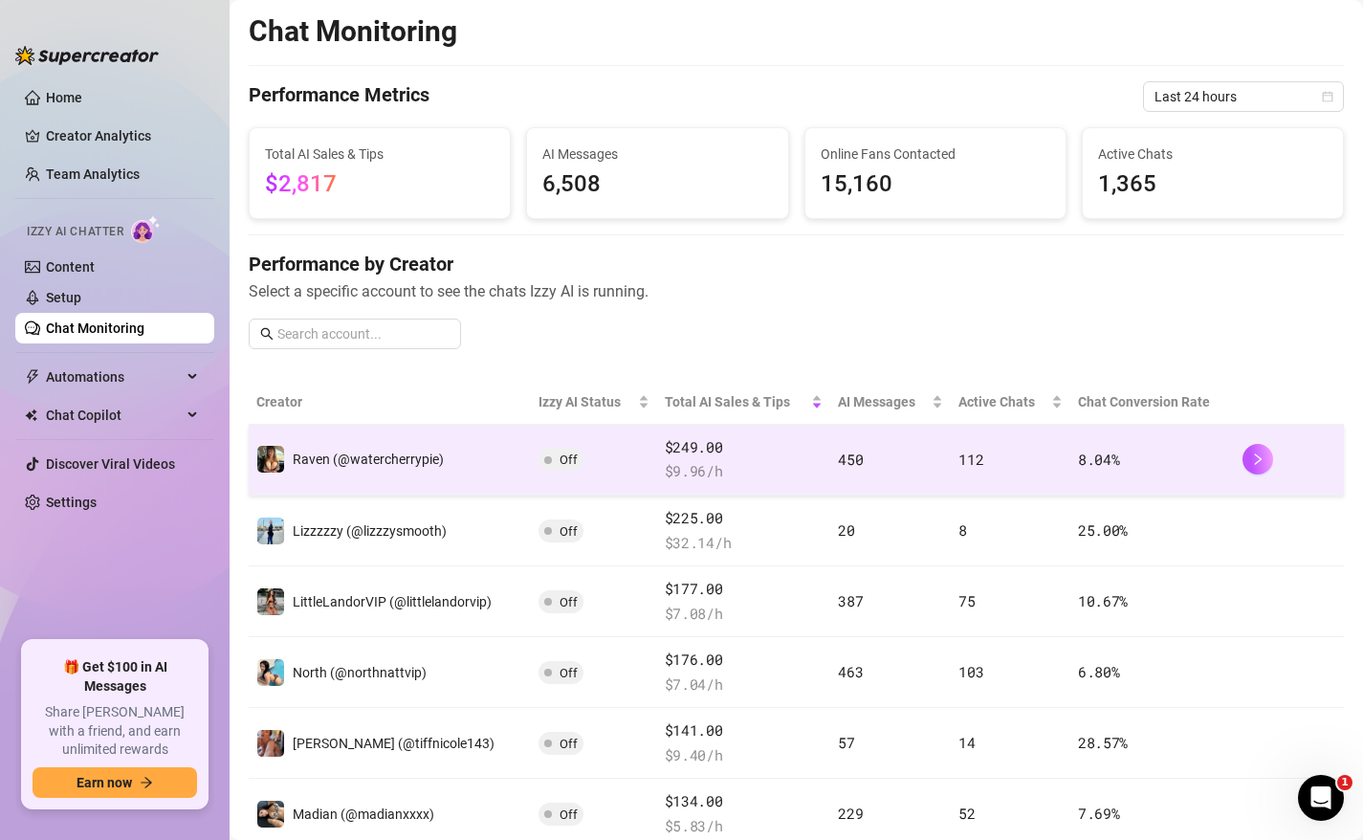
click at [561, 456] on span "Off" at bounding box center [569, 459] width 18 height 14
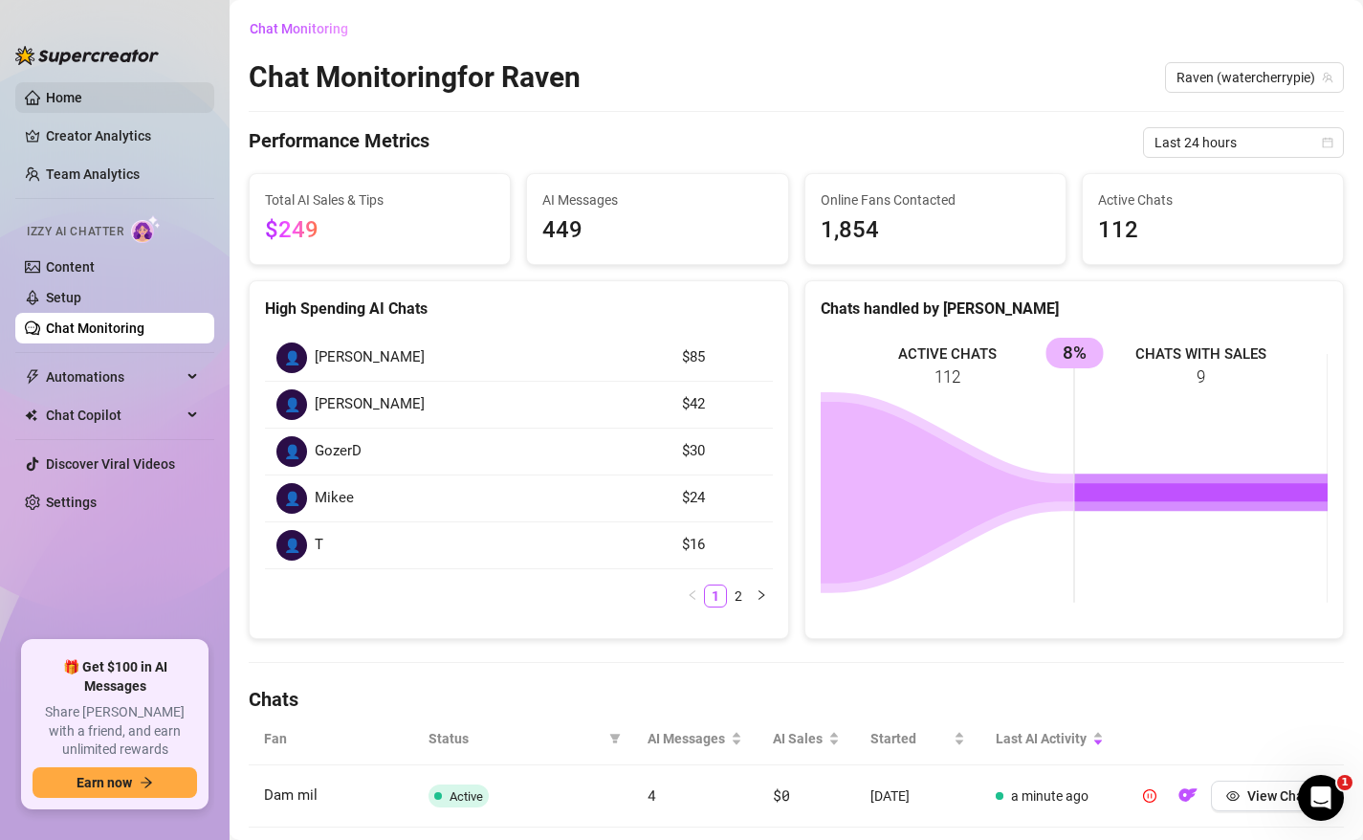
click at [82, 102] on link "Home" at bounding box center [64, 97] width 36 height 15
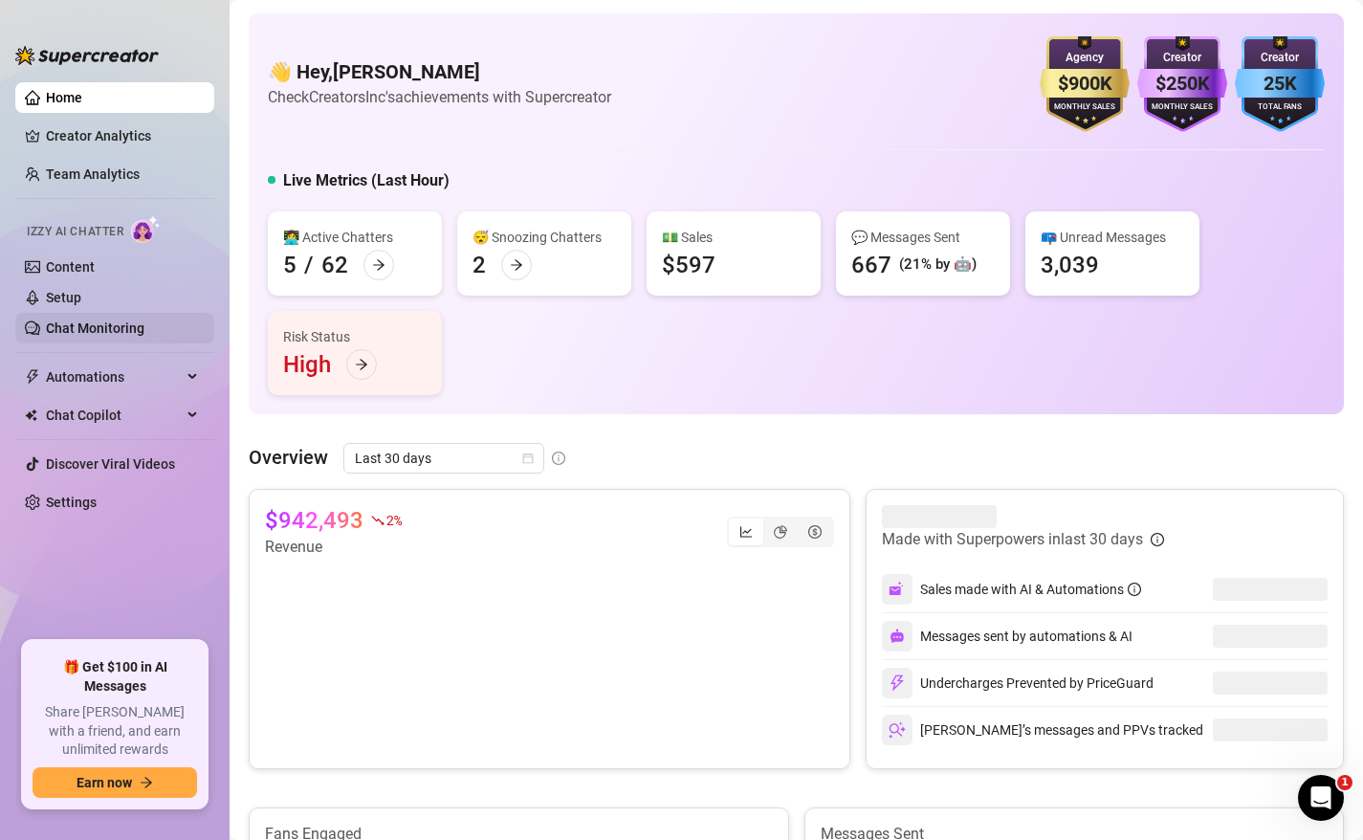
click at [87, 333] on link "Chat Monitoring" at bounding box center [95, 327] width 99 height 15
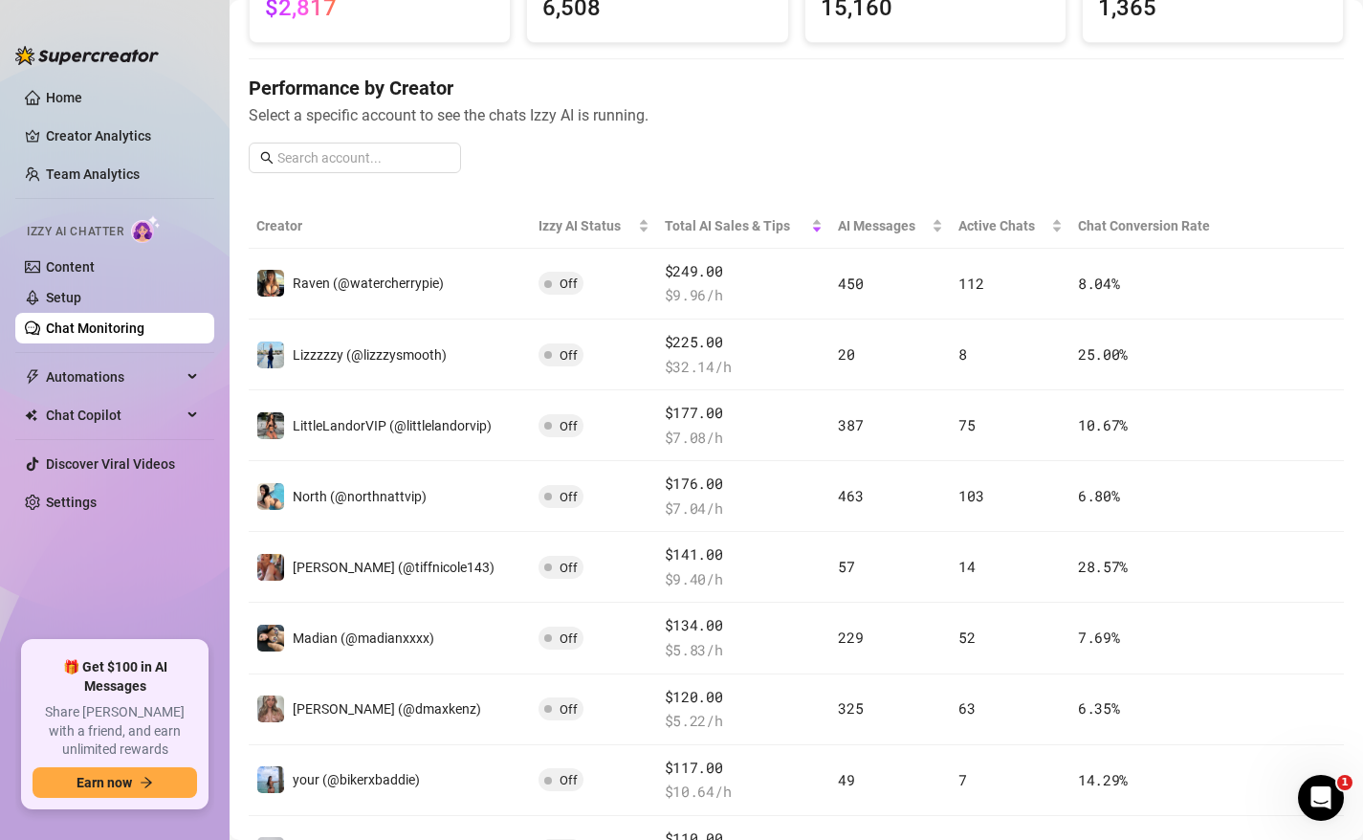
scroll to position [181, 0]
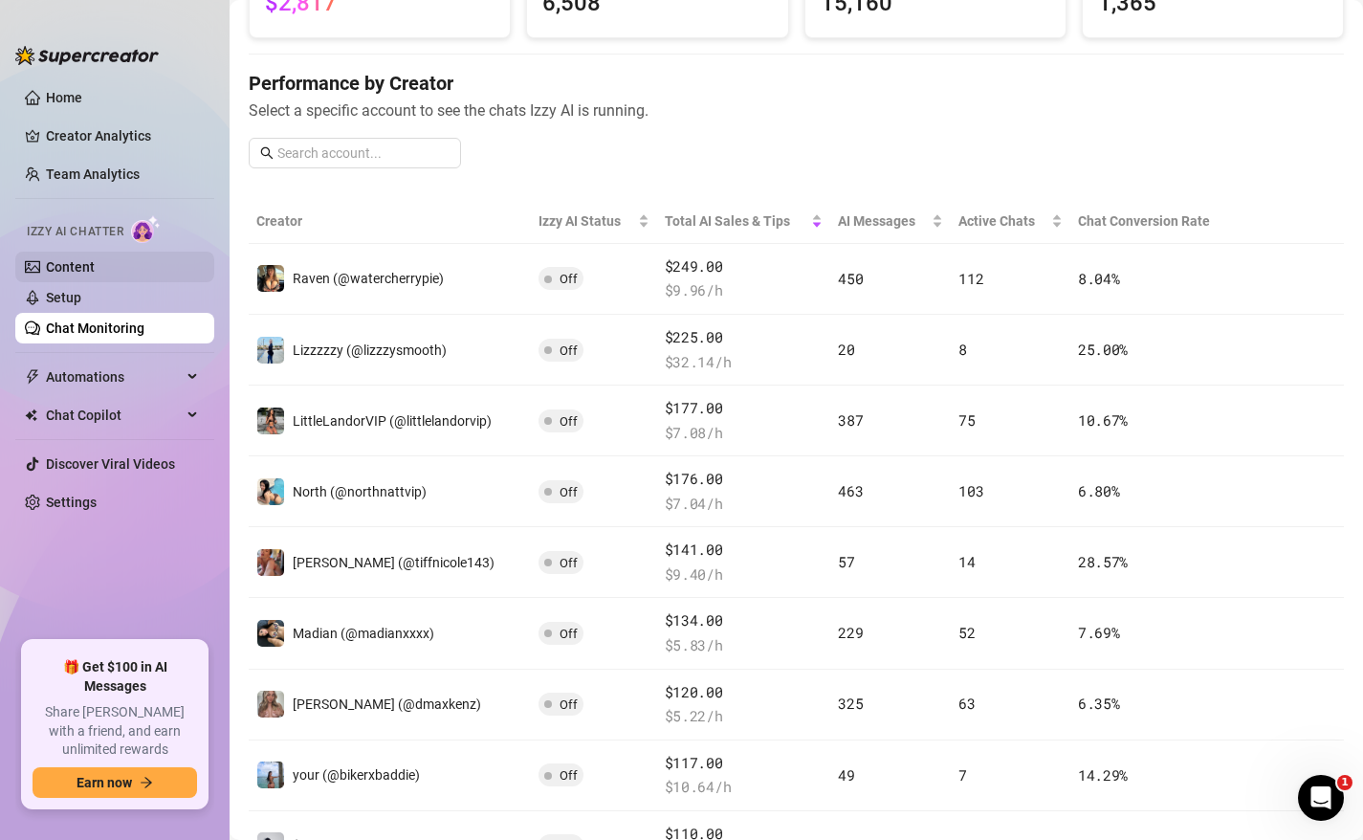
click at [75, 269] on link "Content" at bounding box center [70, 266] width 49 height 15
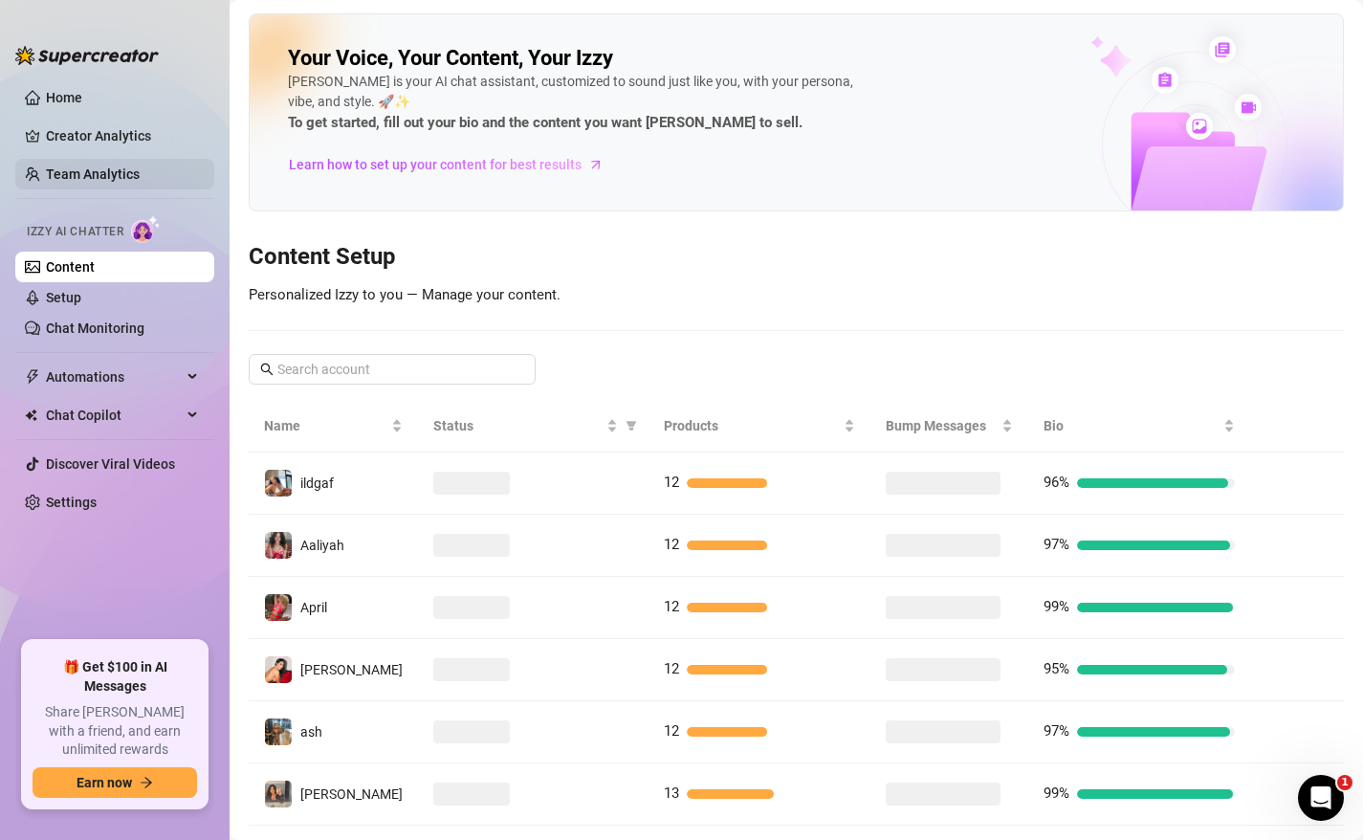
click at [120, 166] on link "Team Analytics" at bounding box center [93, 173] width 94 height 15
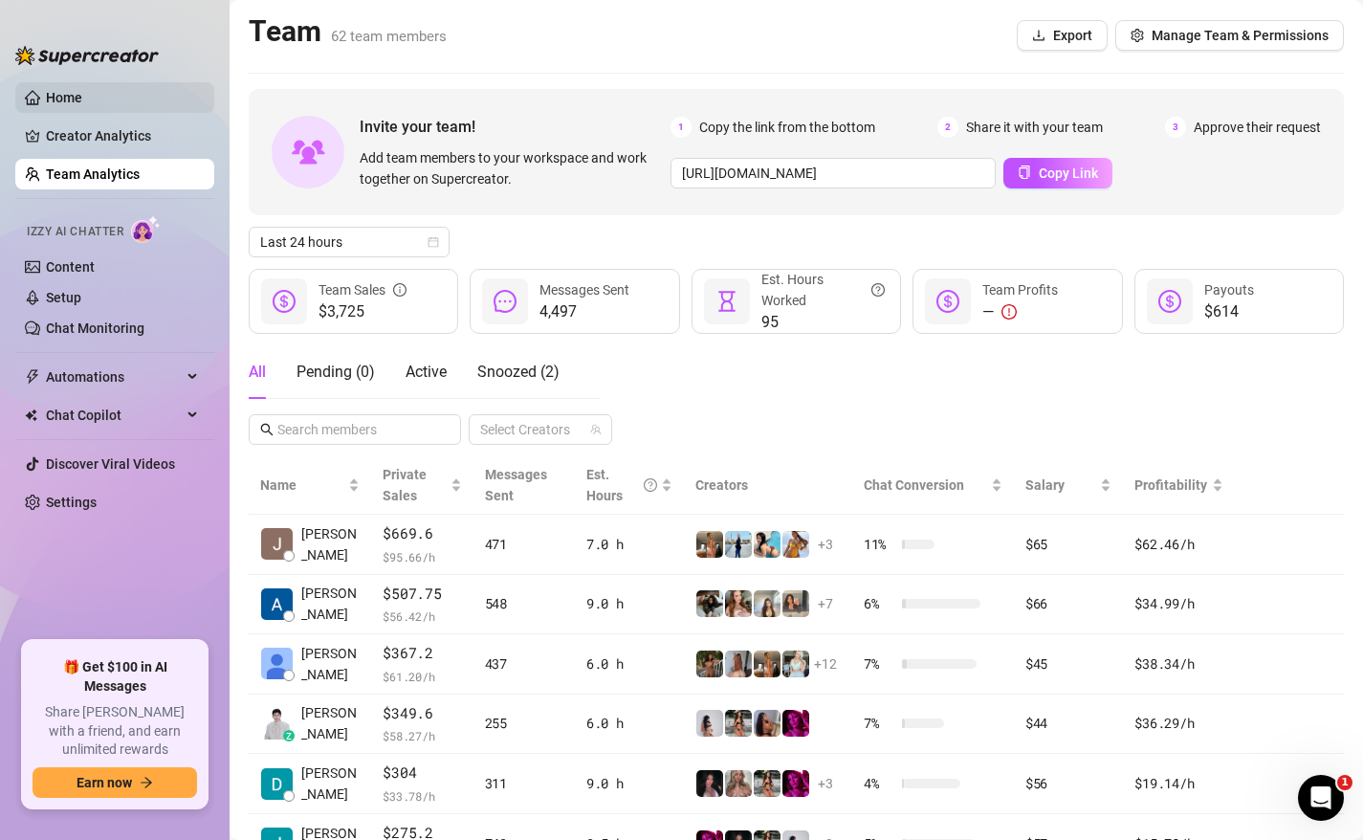
click at [82, 104] on link "Home" at bounding box center [64, 97] width 36 height 15
